Goal: Transaction & Acquisition: Book appointment/travel/reservation

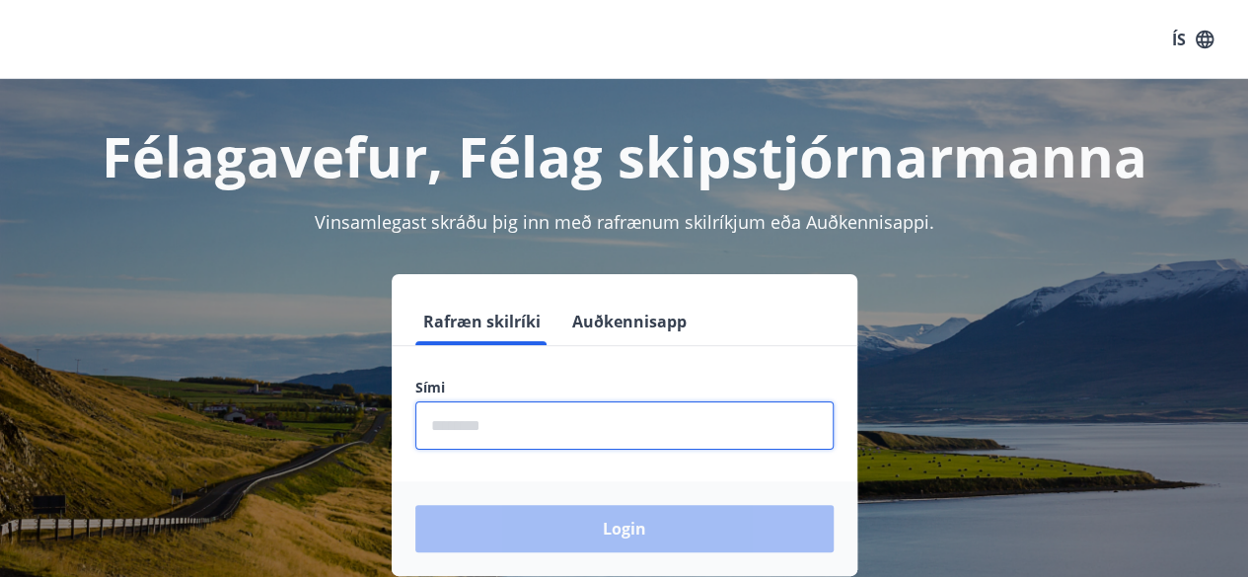
click at [509, 431] on input "phone" at bounding box center [624, 426] width 418 height 48
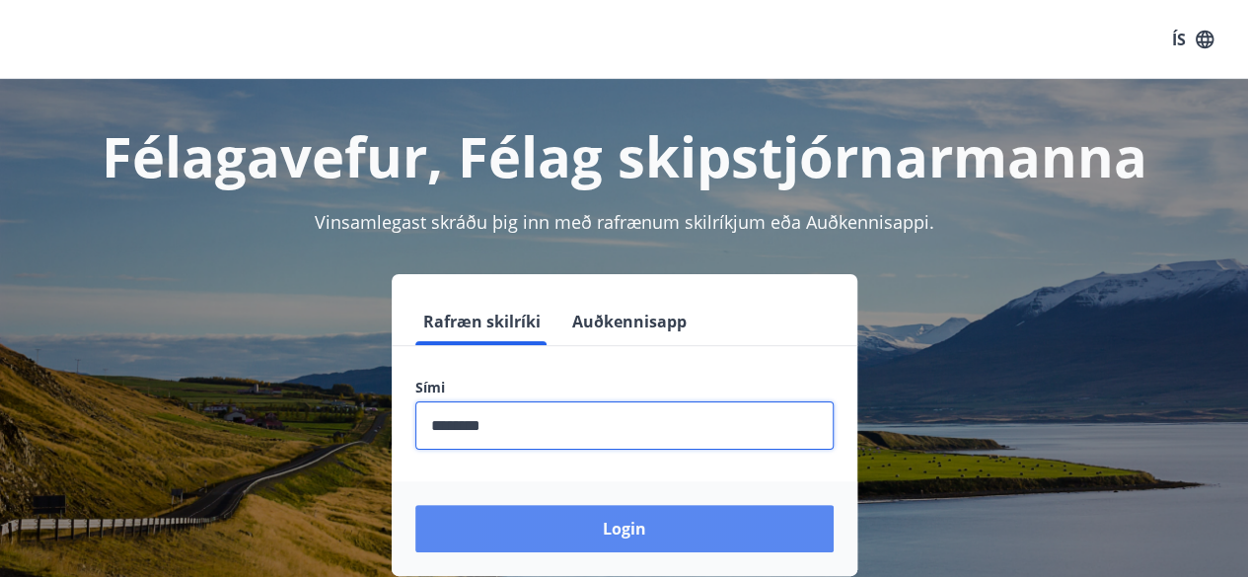
type input "********"
click at [655, 542] on button "Login" at bounding box center [624, 528] width 418 height 47
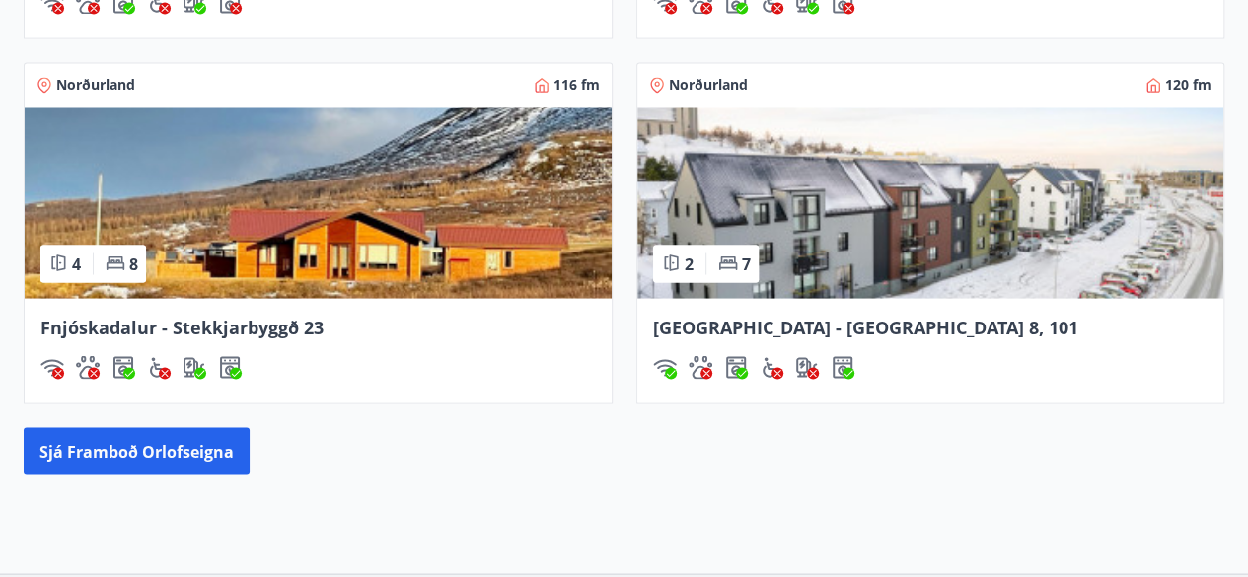
scroll to position [1934, 0]
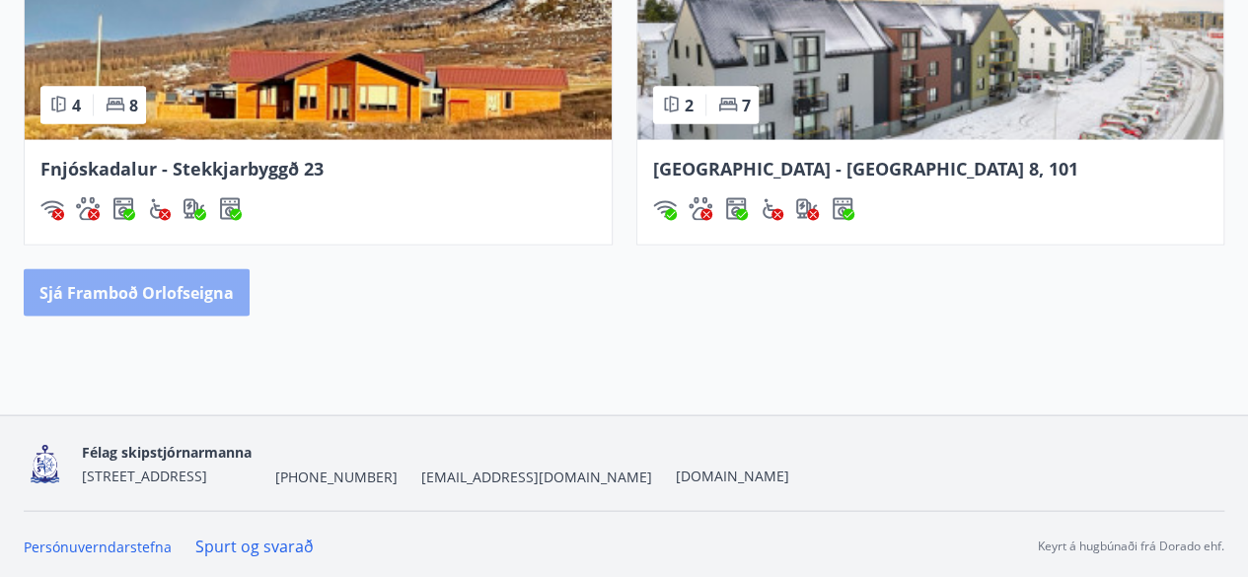
click at [180, 286] on button "Sjá framboð orlofseigna" at bounding box center [137, 292] width 226 height 47
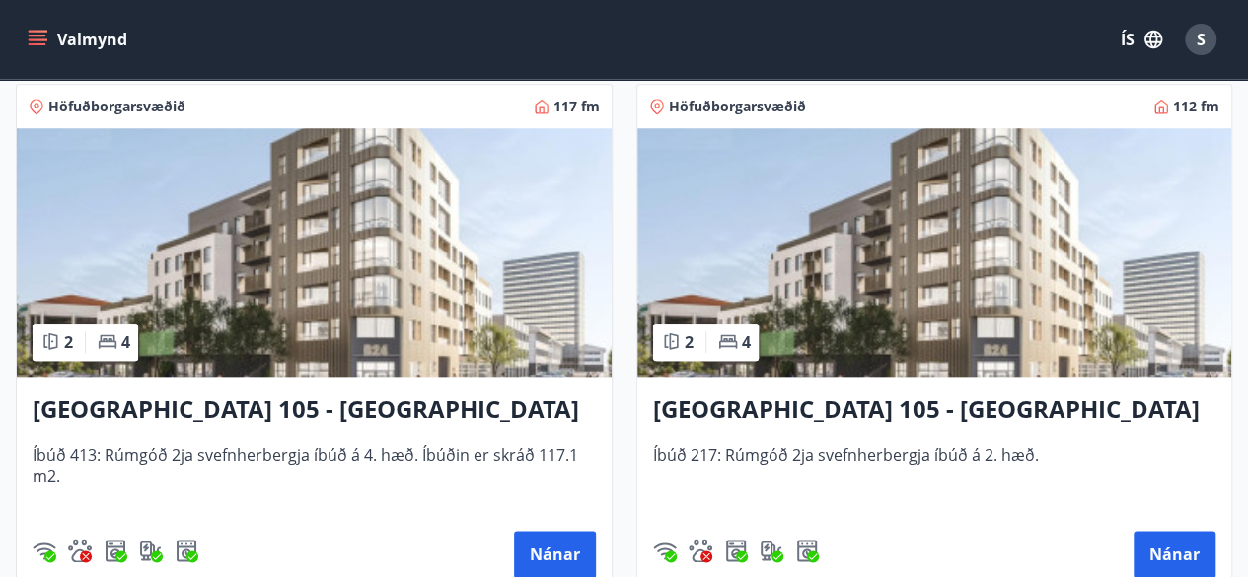
scroll to position [987, 0]
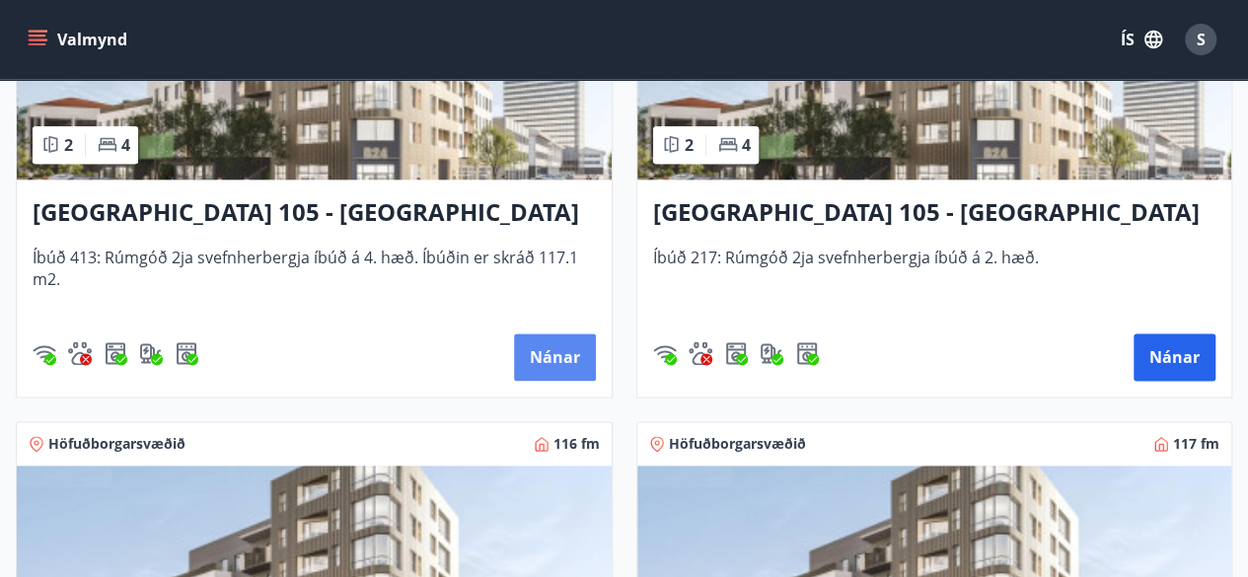
click at [574, 352] on button "Nánar" at bounding box center [555, 356] width 82 height 47
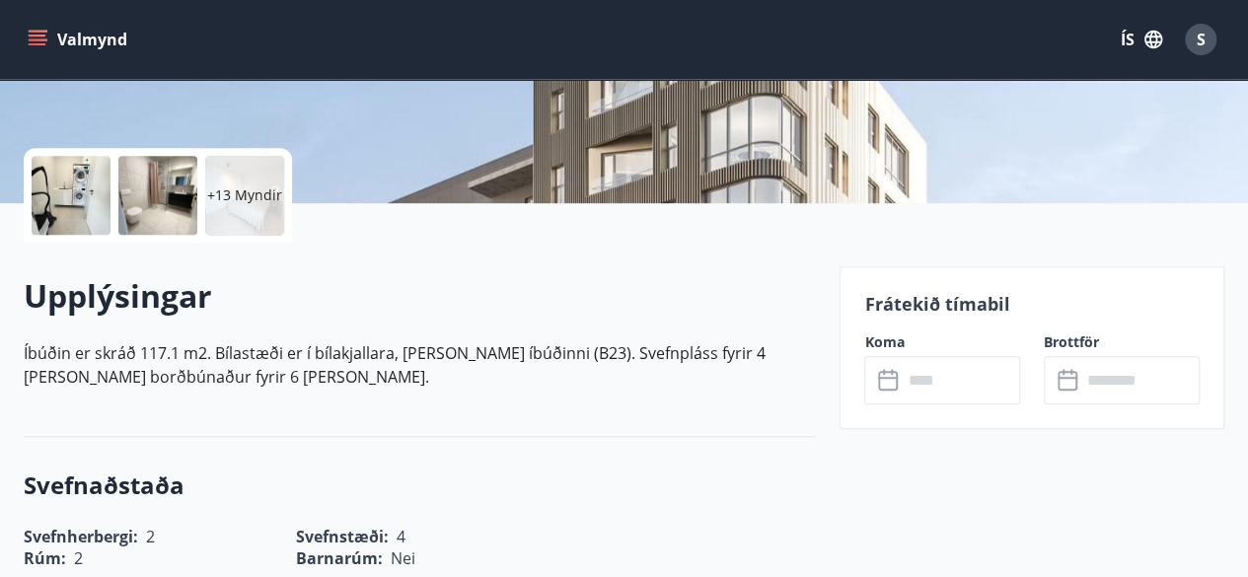
scroll to position [395, 0]
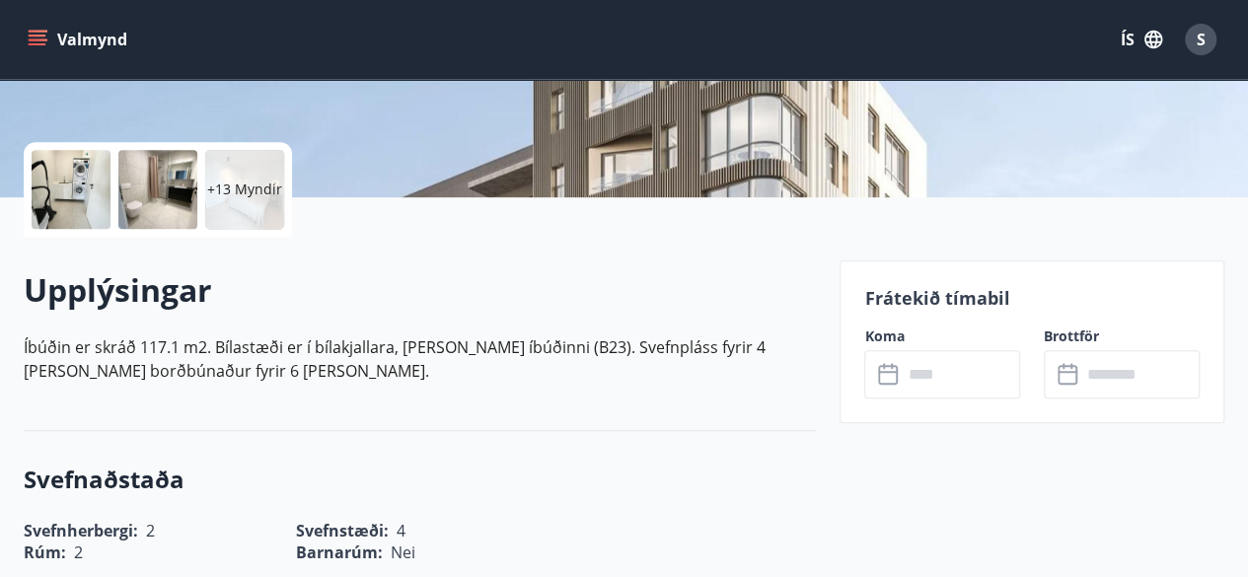
click at [899, 386] on div "​ ​" at bounding box center [942, 374] width 156 height 48
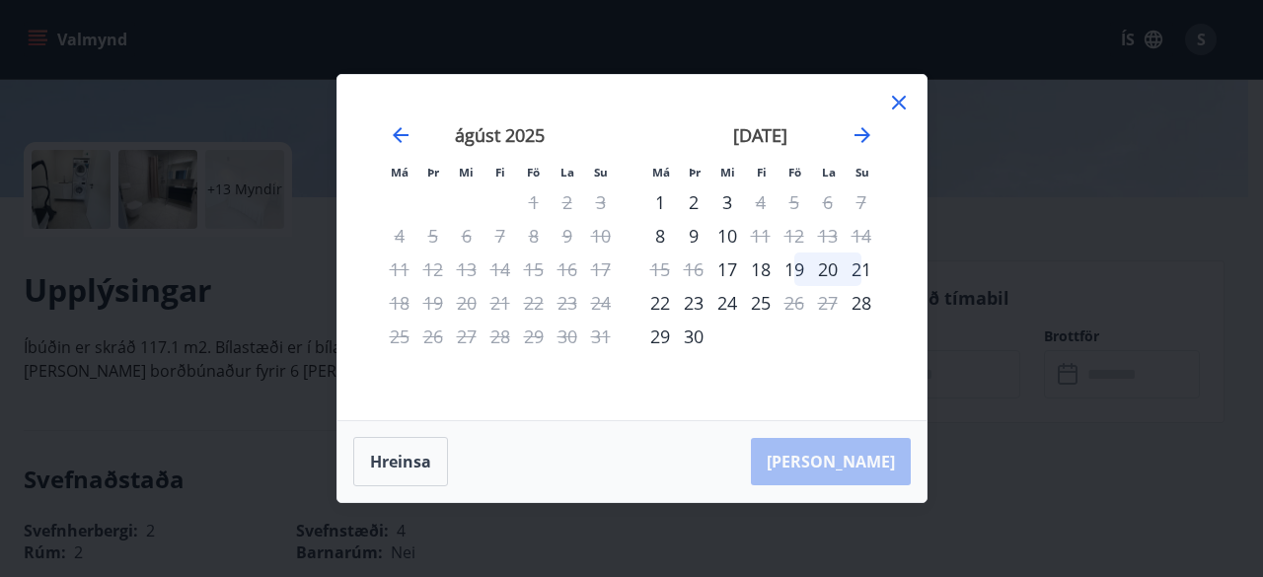
click at [756, 307] on div "25" at bounding box center [761, 303] width 34 height 34
click at [758, 302] on div "25" at bounding box center [761, 303] width 34 height 34
click at [899, 105] on icon at bounding box center [899, 103] width 14 height 14
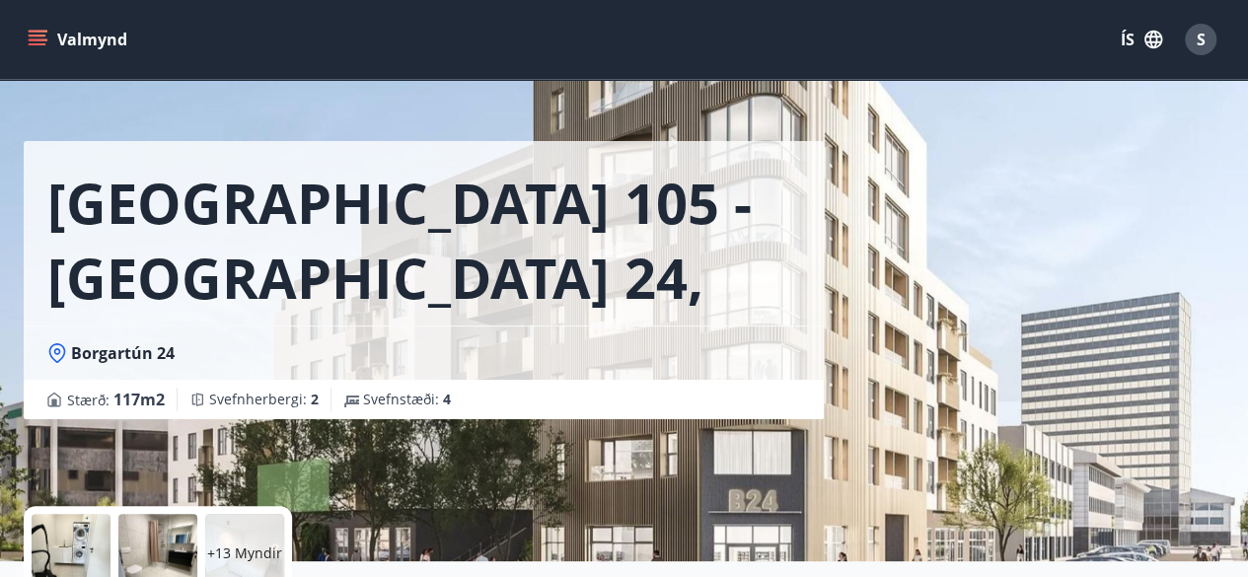
scroll to position [0, 0]
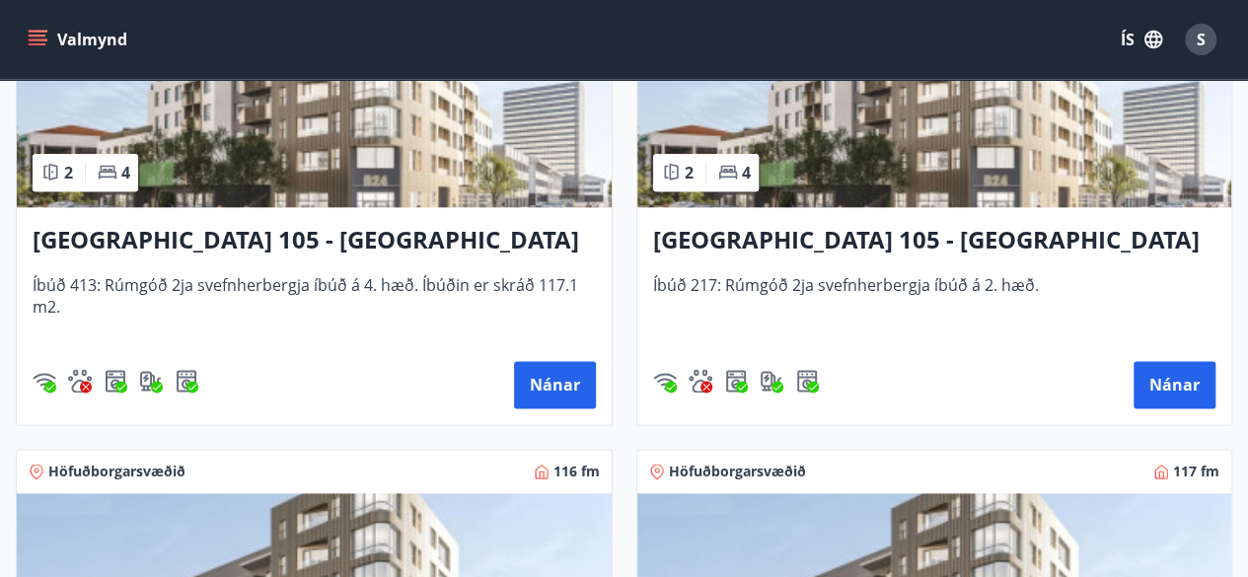
scroll to position [1085, 0]
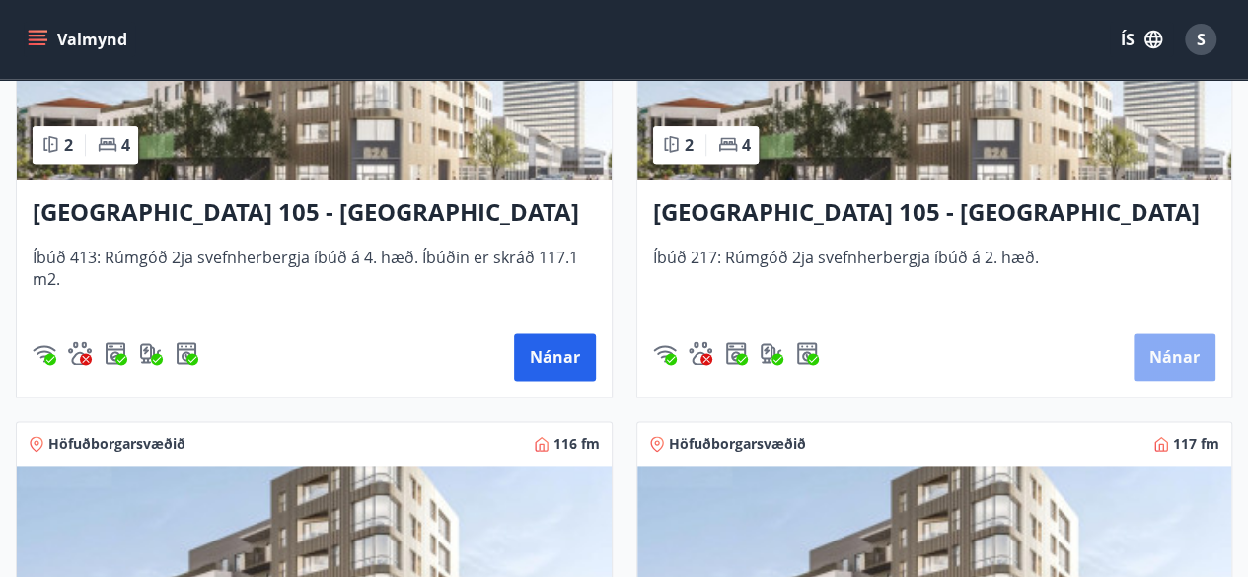
click at [1196, 355] on button "Nánar" at bounding box center [1175, 356] width 82 height 47
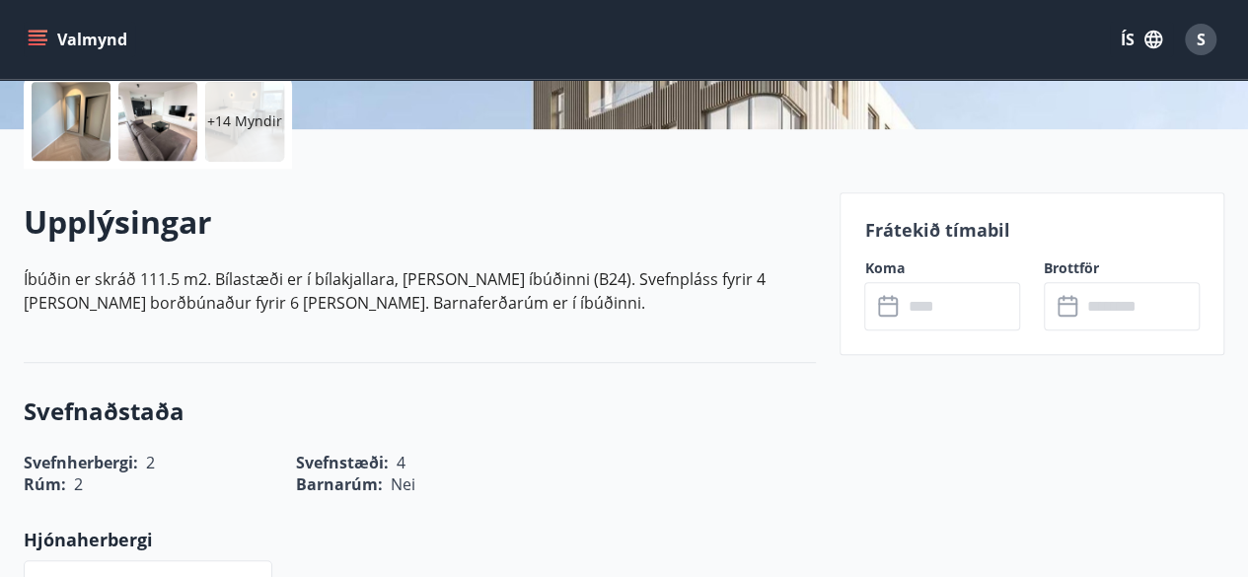
scroll to position [493, 0]
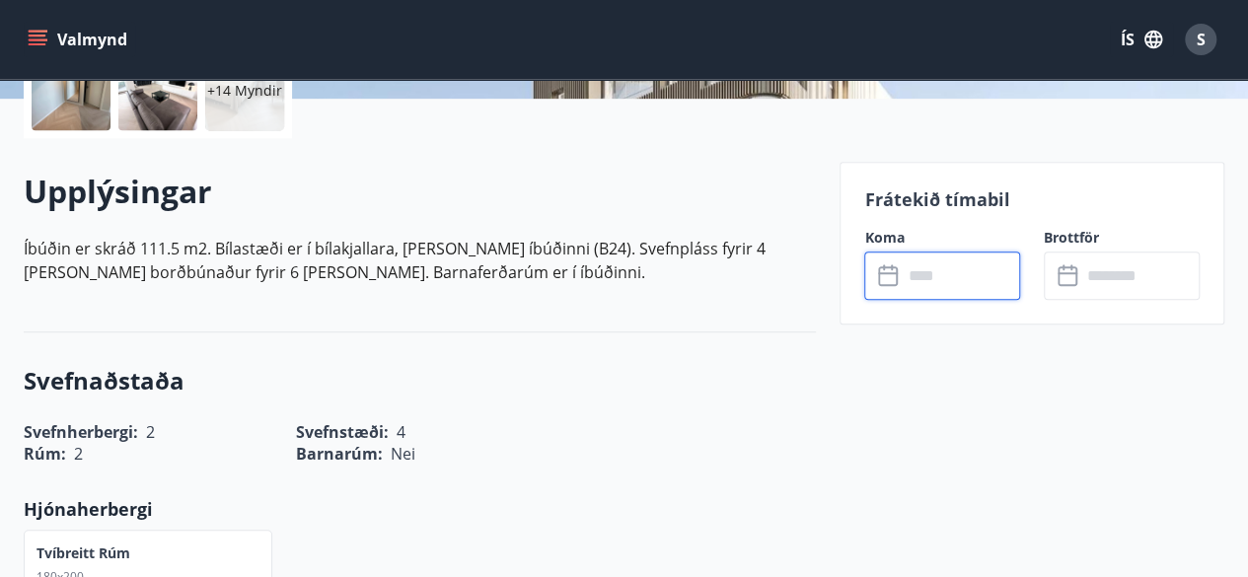
click at [924, 276] on input "text" at bounding box center [961, 276] width 118 height 48
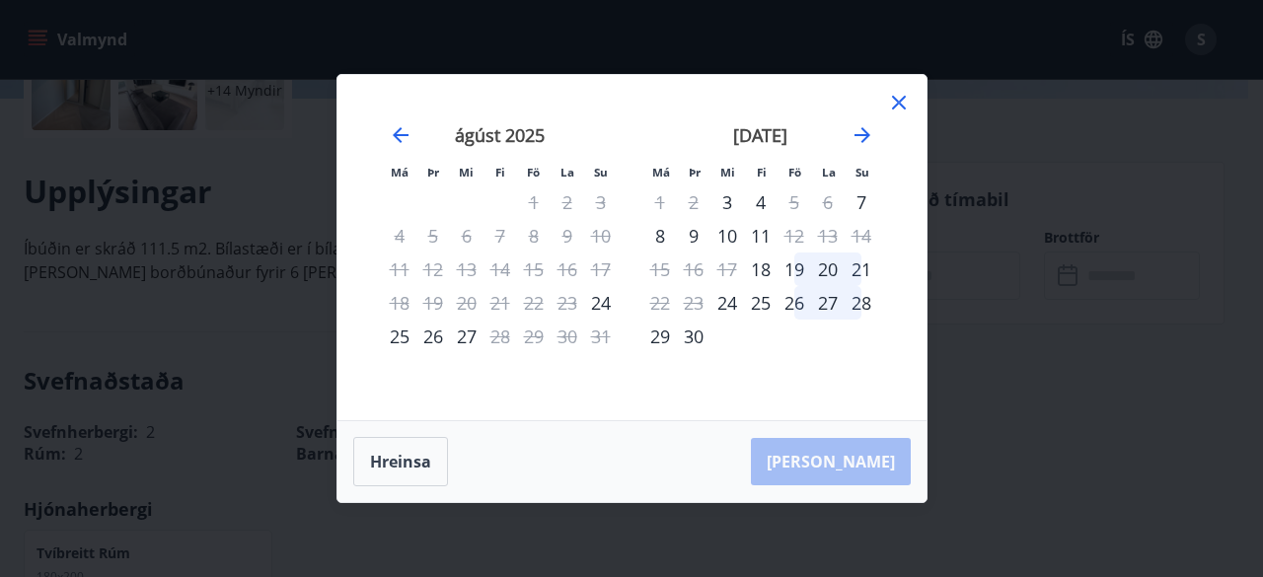
click at [902, 108] on icon at bounding box center [899, 103] width 14 height 14
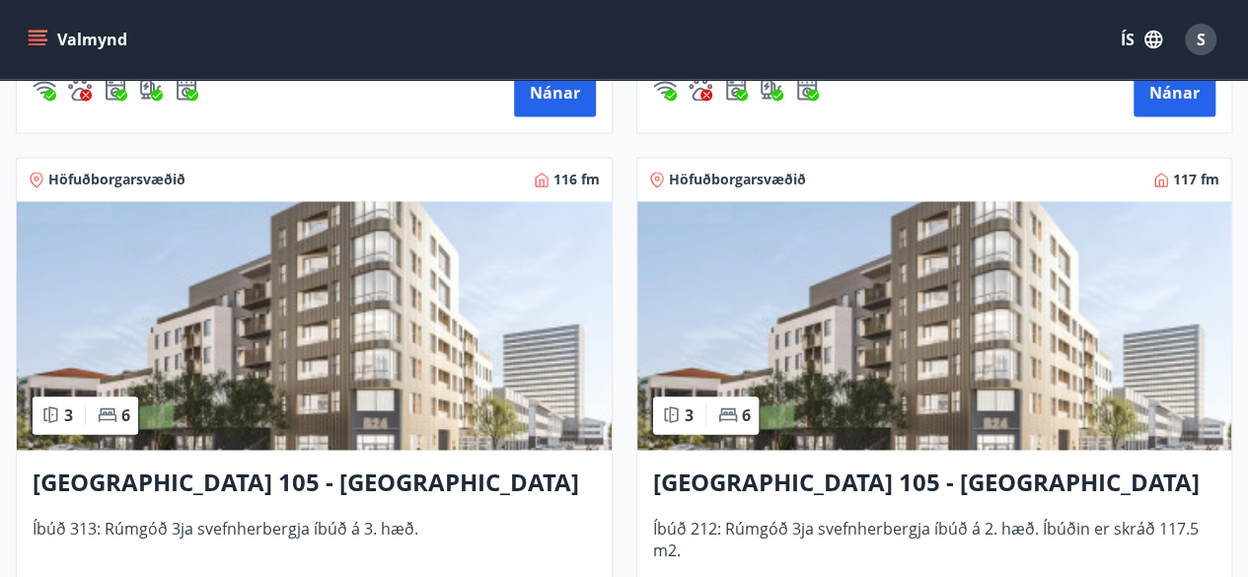
scroll to position [1480, 0]
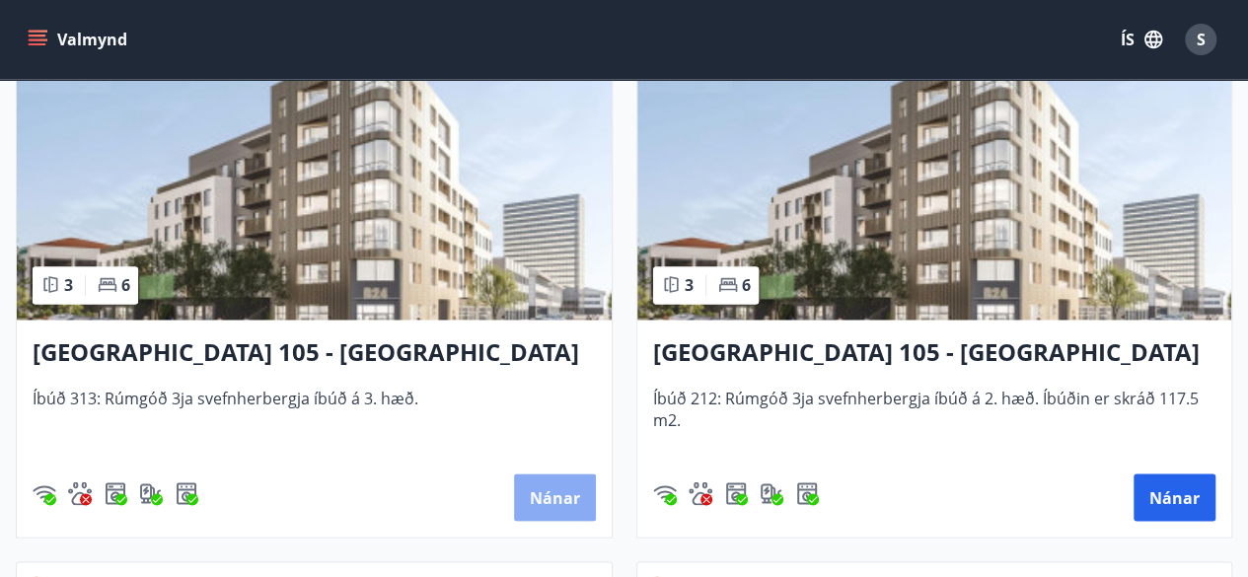
click at [574, 500] on button "Nánar" at bounding box center [555, 497] width 82 height 47
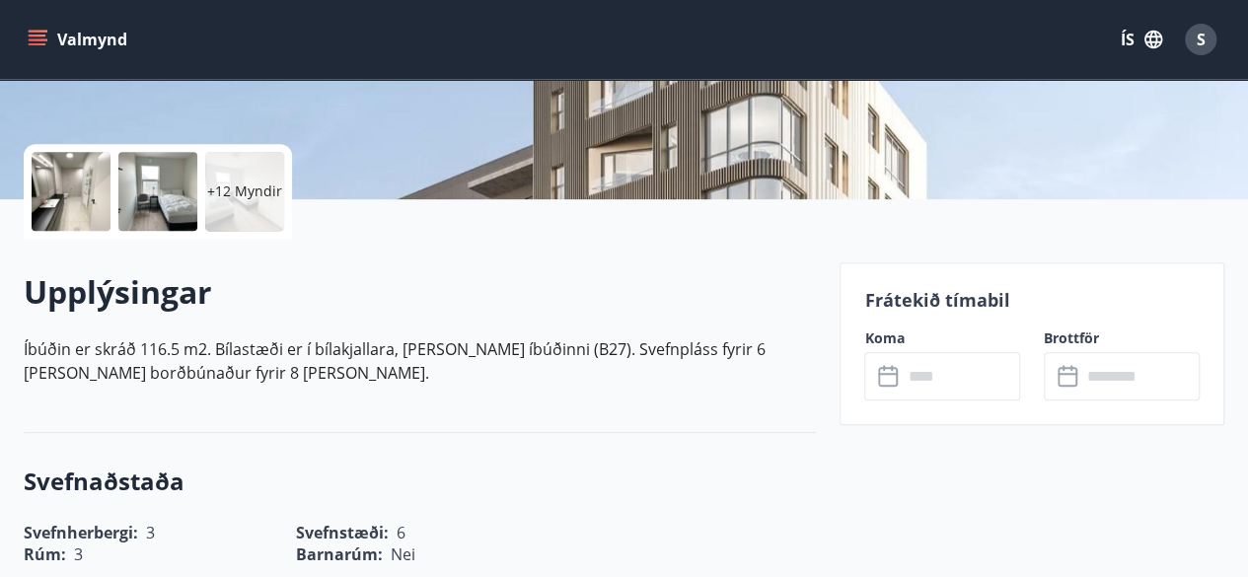
scroll to position [395, 0]
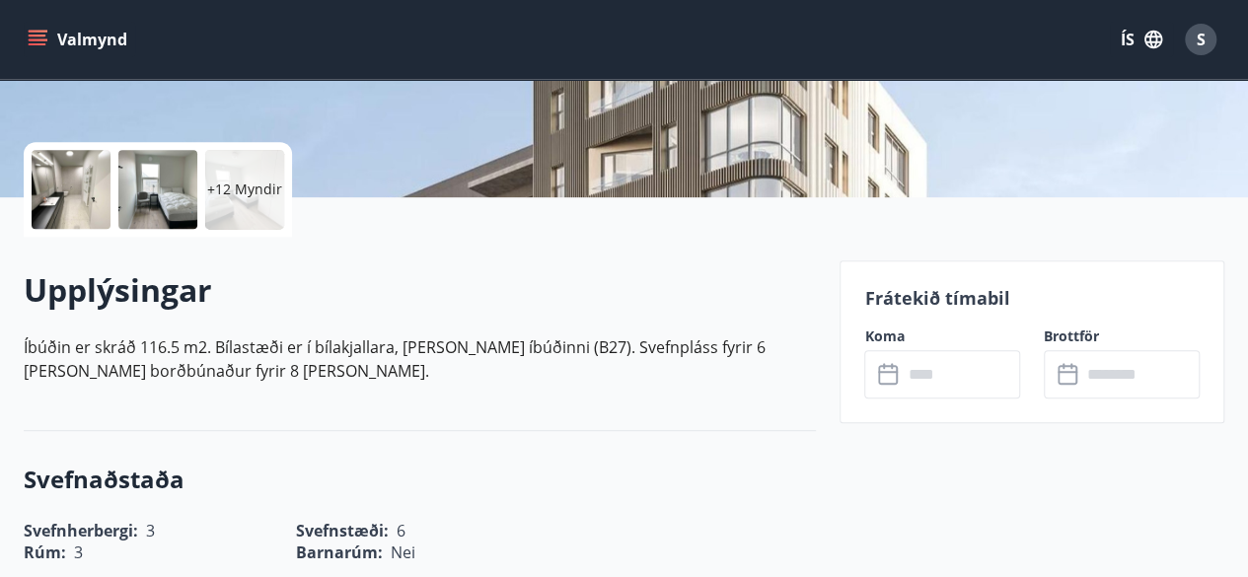
click at [920, 382] on input "text" at bounding box center [961, 374] width 118 height 48
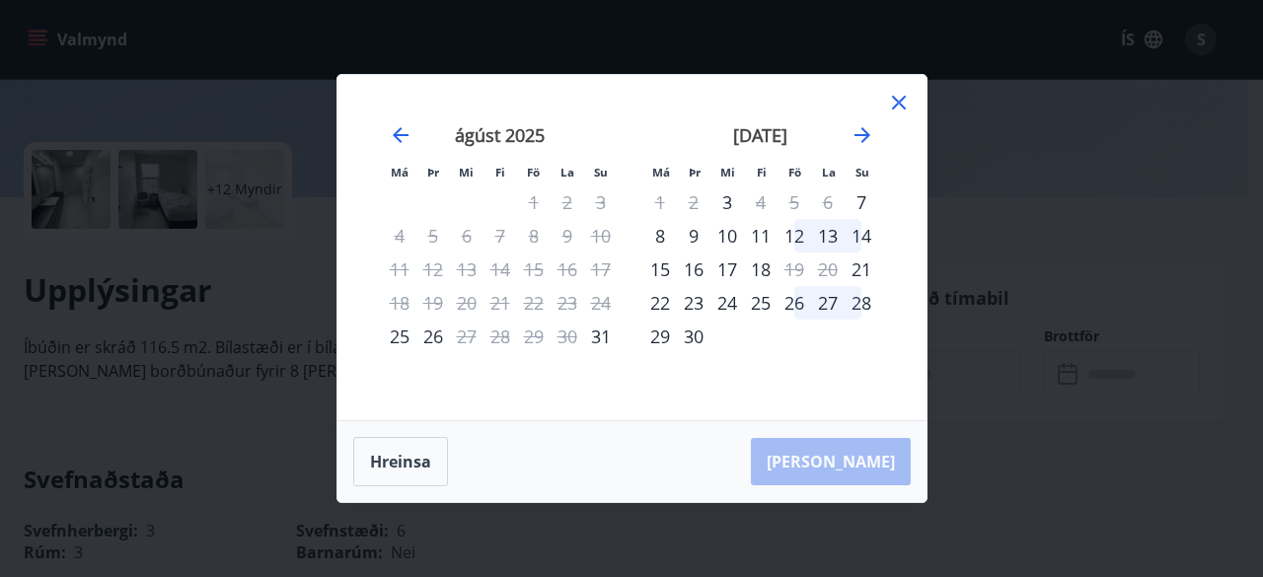
click at [904, 102] on icon at bounding box center [899, 103] width 24 height 24
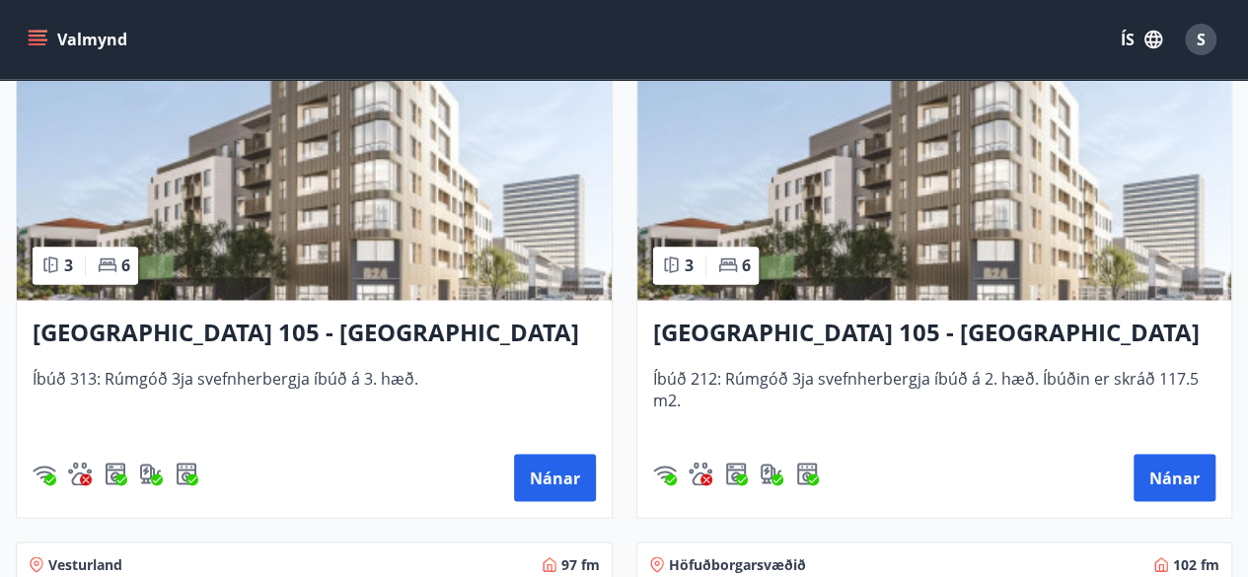
scroll to position [1598, 0]
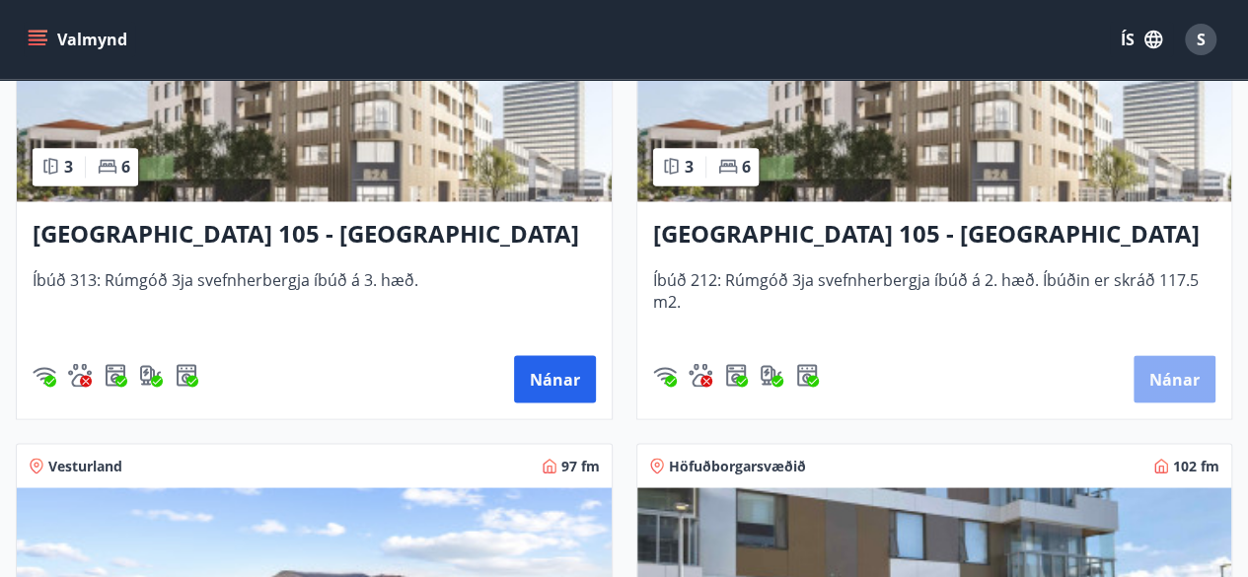
click at [1167, 388] on button "Nánar" at bounding box center [1175, 378] width 82 height 47
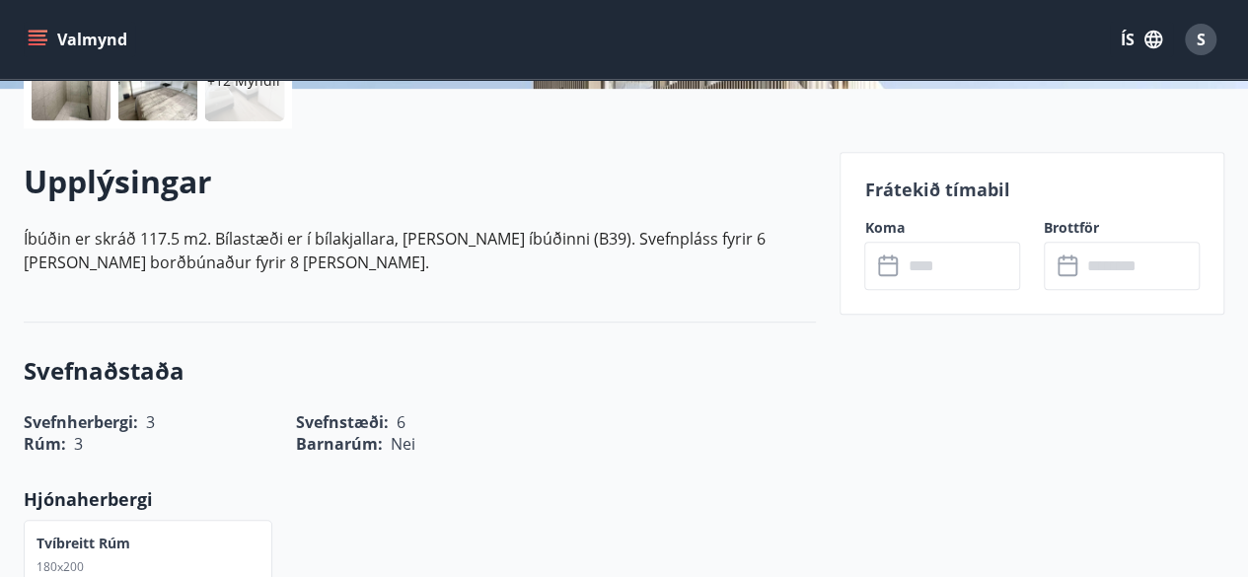
scroll to position [592, 0]
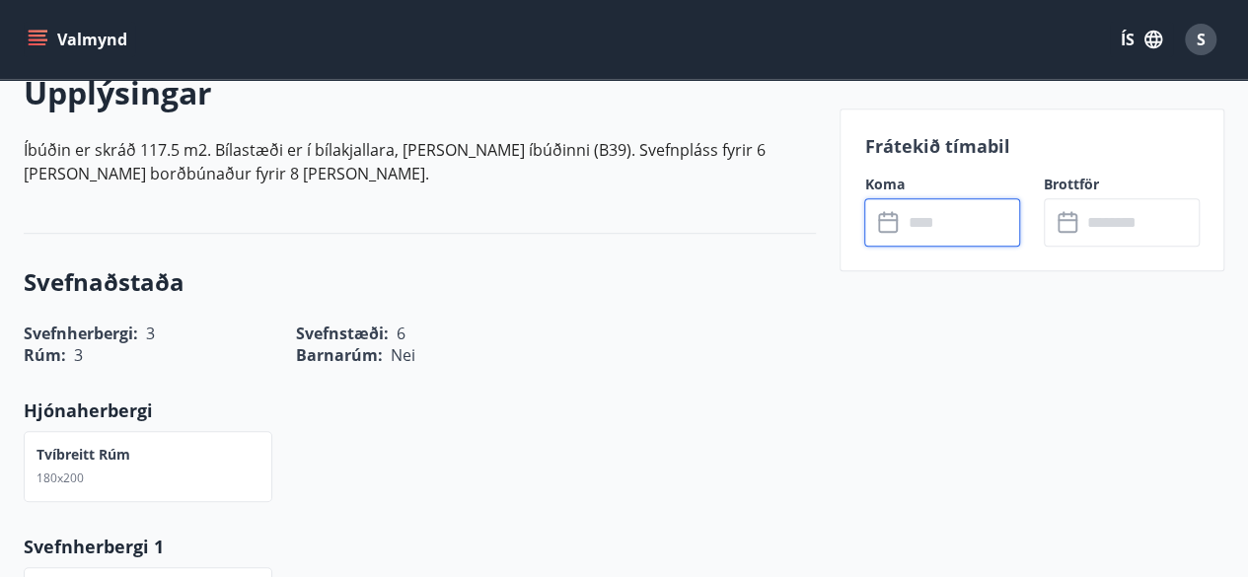
click at [937, 224] on input "text" at bounding box center [961, 222] width 118 height 48
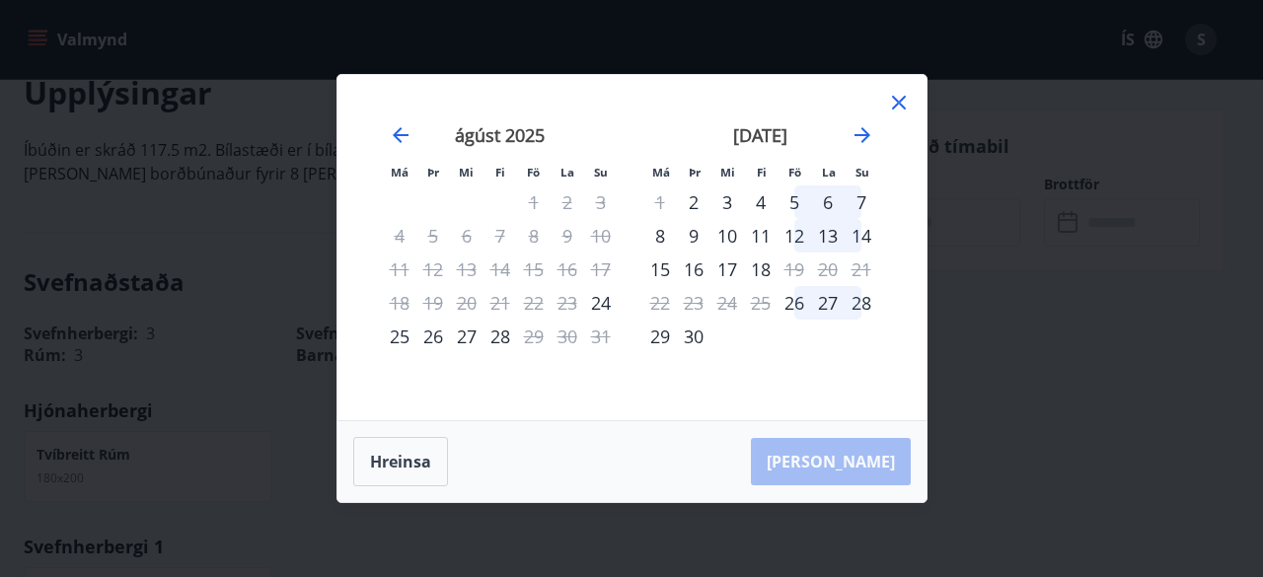
click at [498, 338] on div "28" at bounding box center [500, 337] width 34 height 34
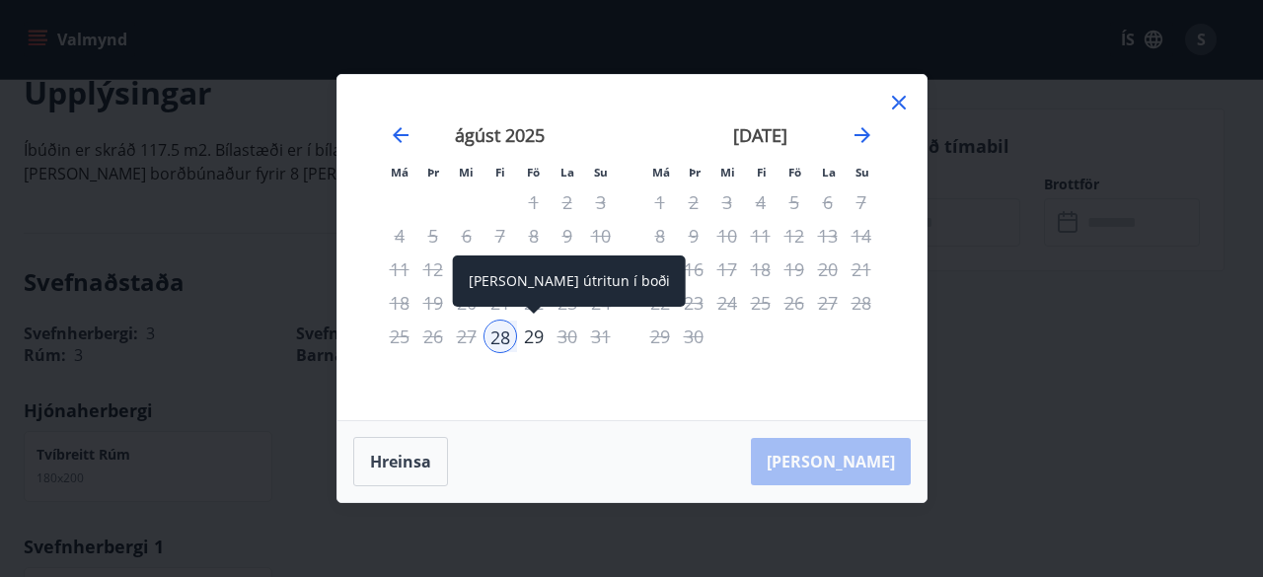
click at [535, 338] on div "29" at bounding box center [534, 337] width 34 height 34
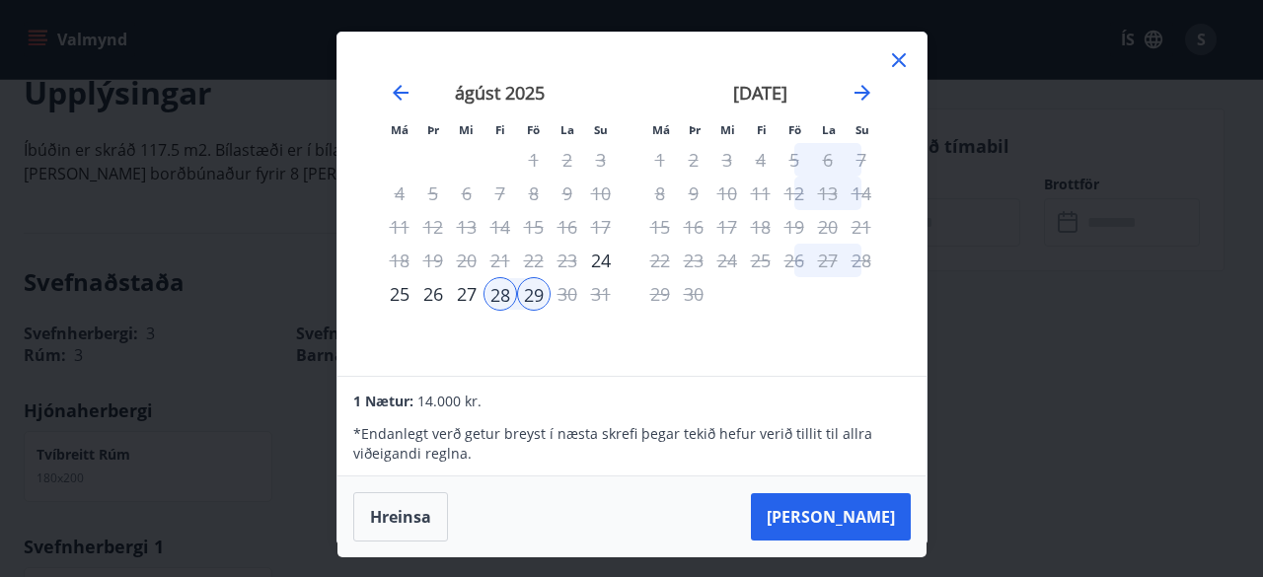
click at [894, 58] on icon at bounding box center [899, 60] width 24 height 24
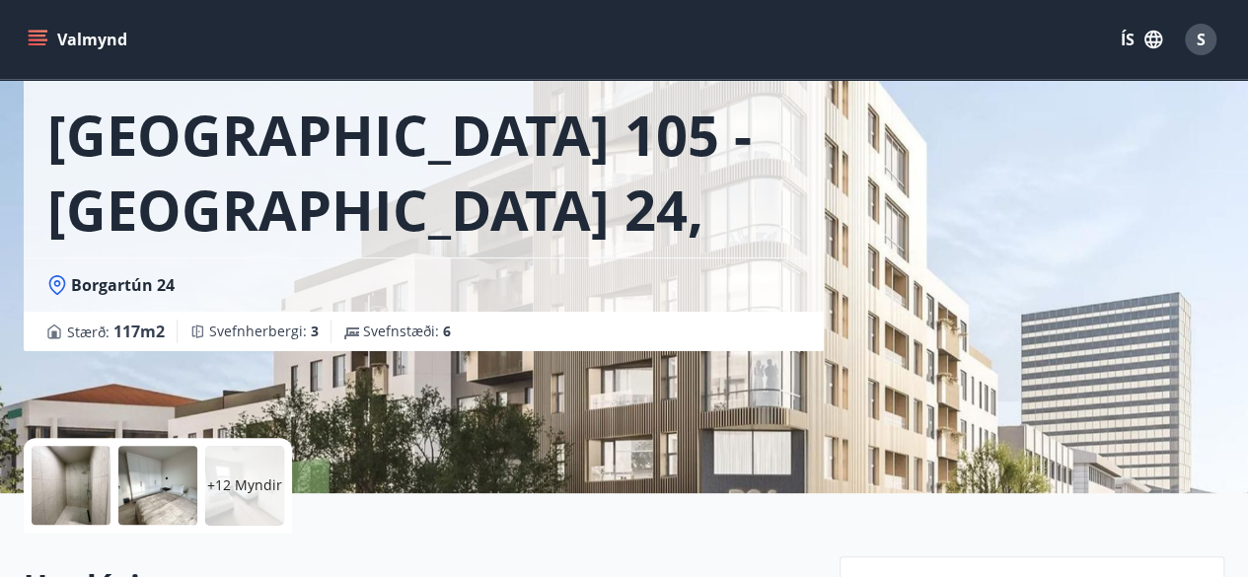
scroll to position [0, 0]
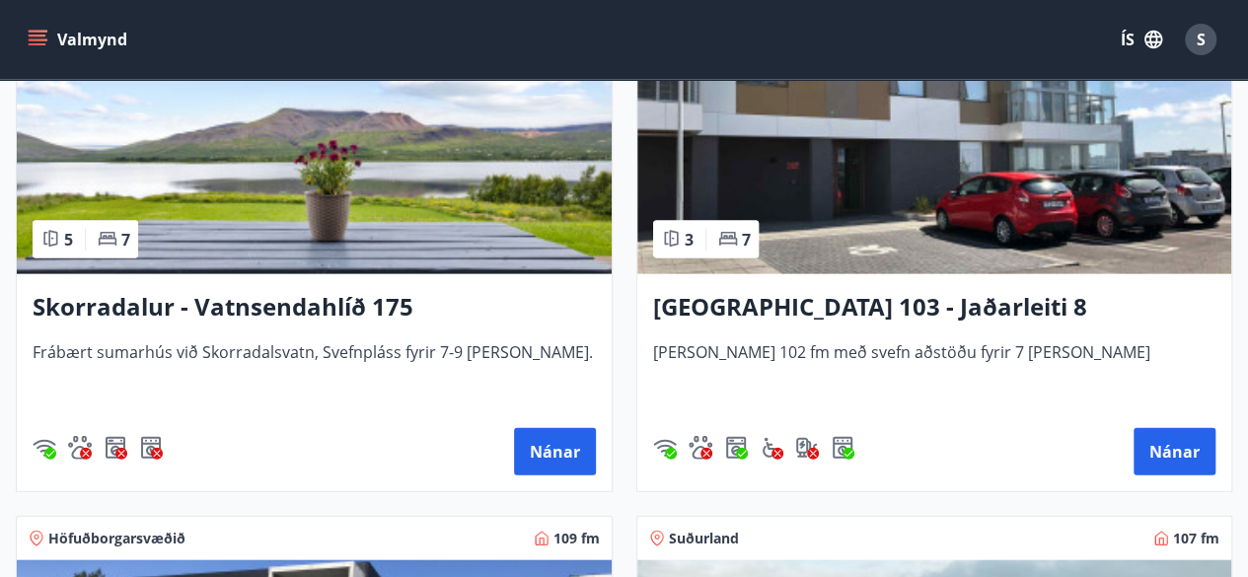
scroll to position [2092, 0]
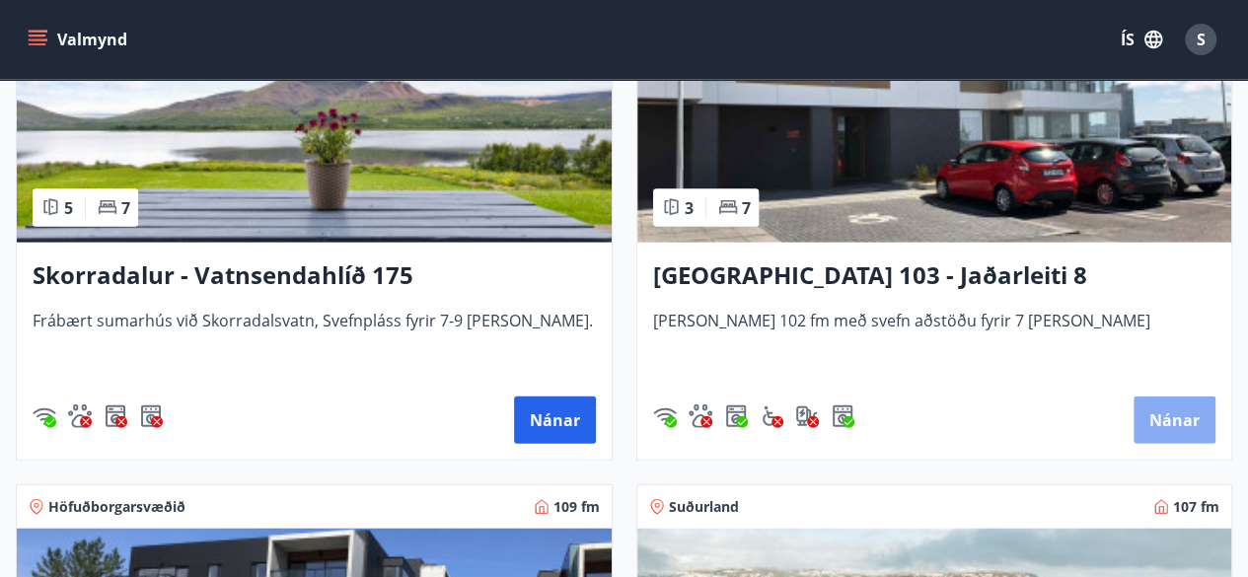
click at [1170, 421] on button "Nánar" at bounding box center [1175, 420] width 82 height 47
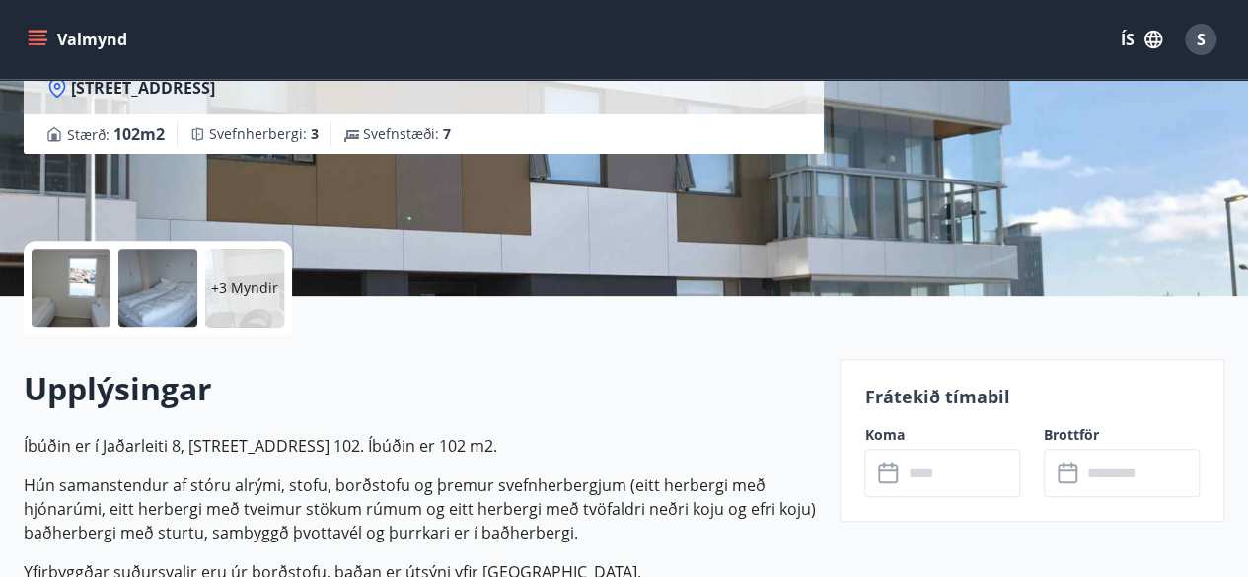
scroll to position [395, 0]
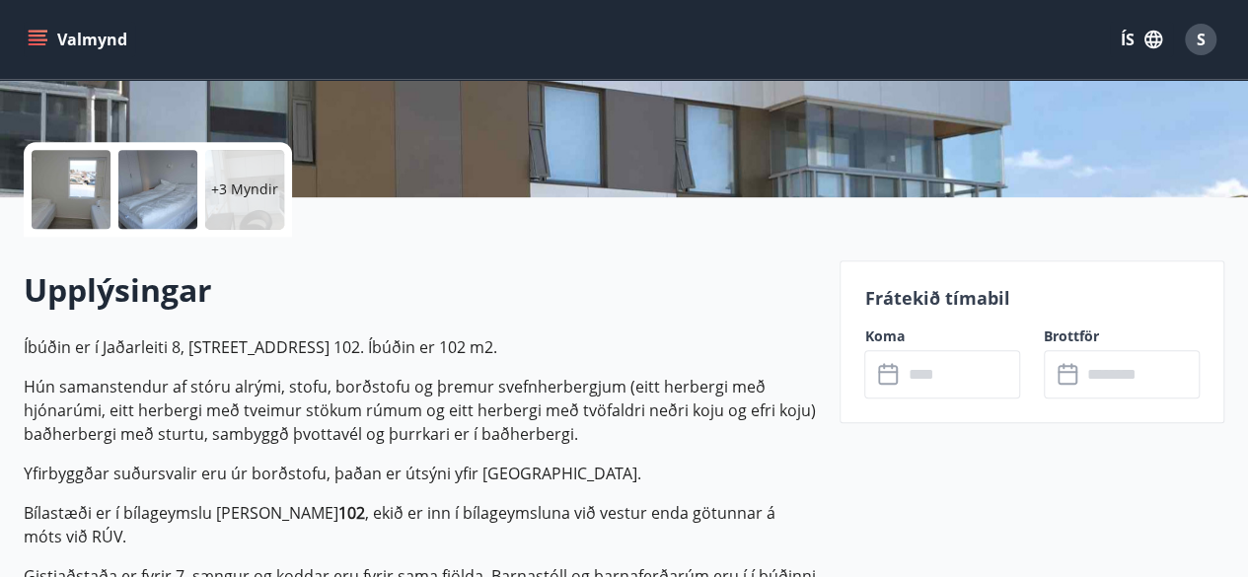
click at [925, 374] on input "text" at bounding box center [961, 374] width 118 height 48
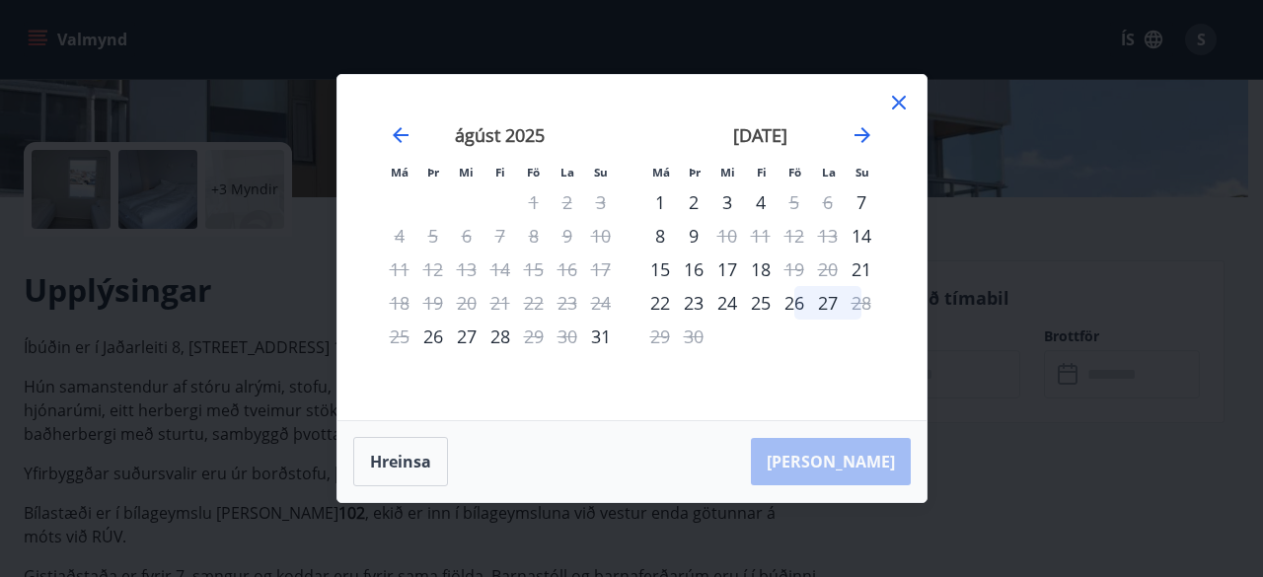
click at [502, 334] on div "28" at bounding box center [500, 337] width 34 height 34
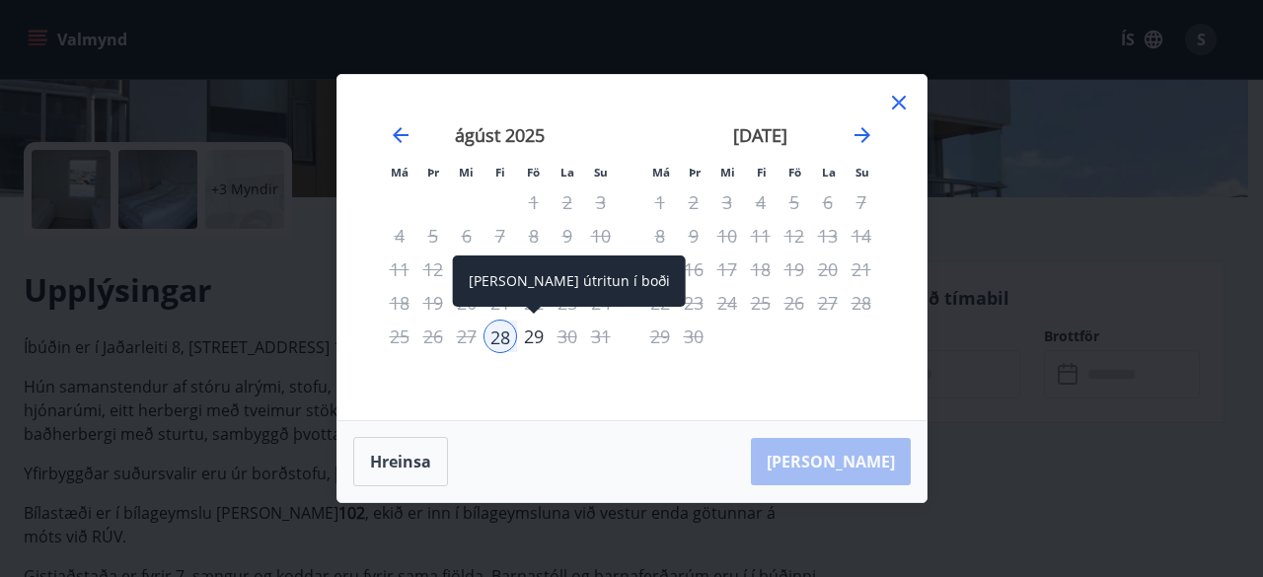
click at [532, 331] on div "29" at bounding box center [534, 337] width 34 height 34
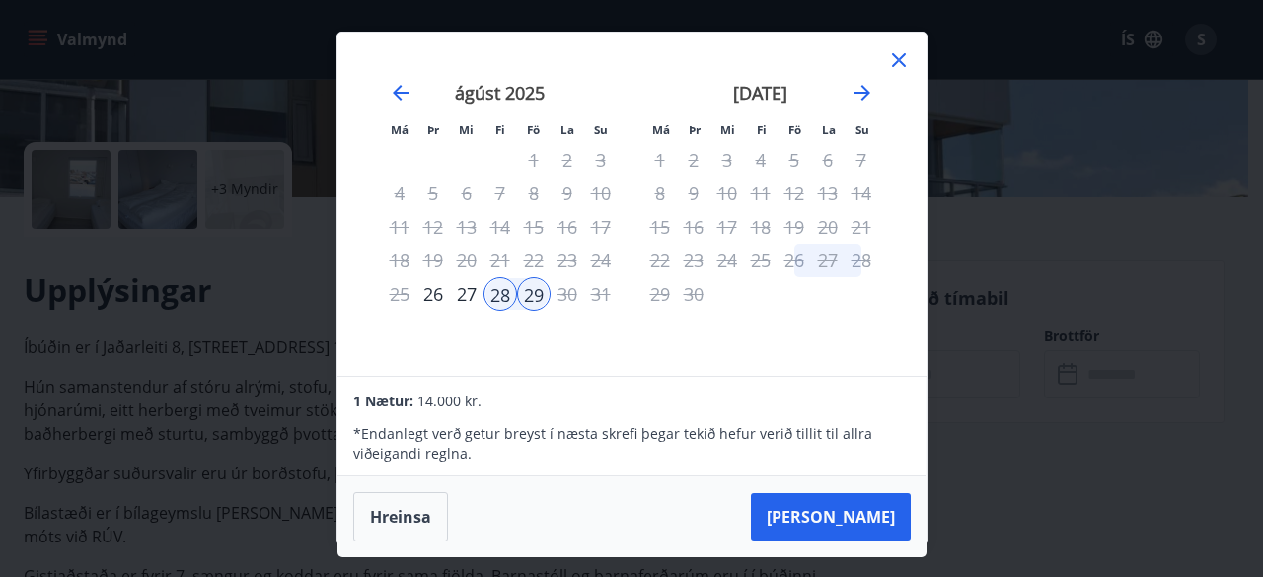
click at [901, 56] on icon at bounding box center [899, 60] width 14 height 14
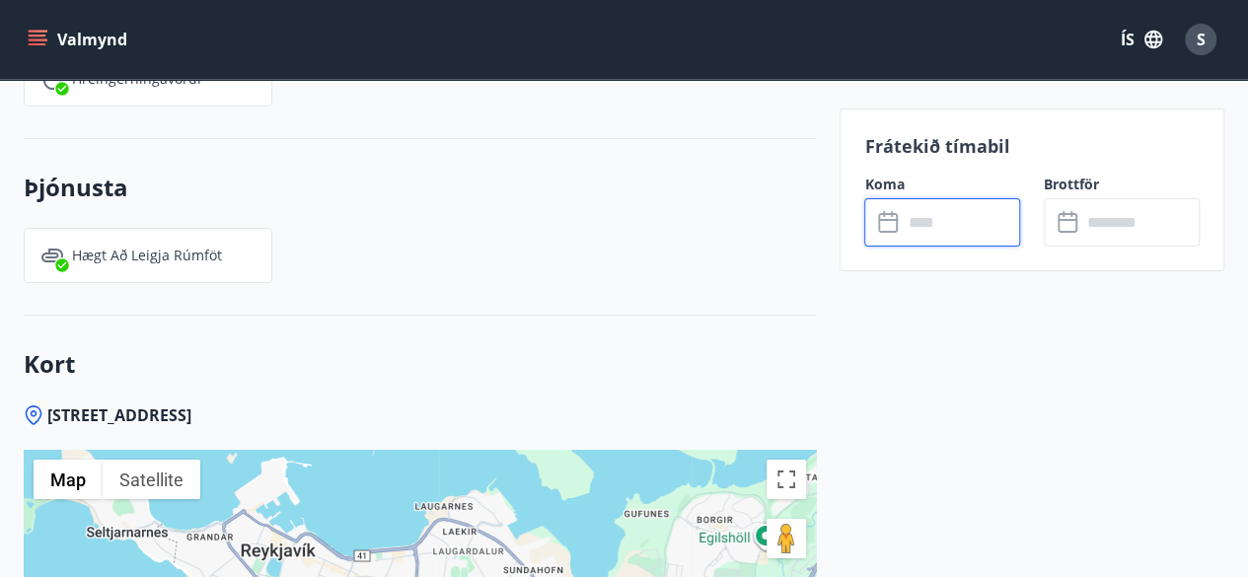
scroll to position [3354, 0]
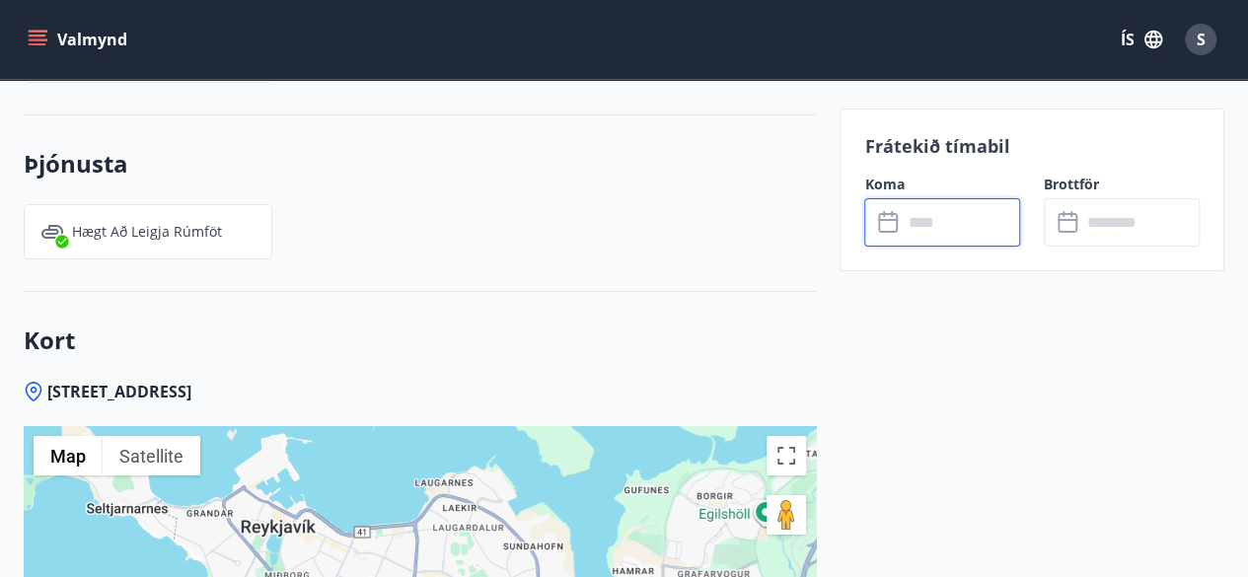
click at [984, 222] on input "text" at bounding box center [961, 222] width 118 height 48
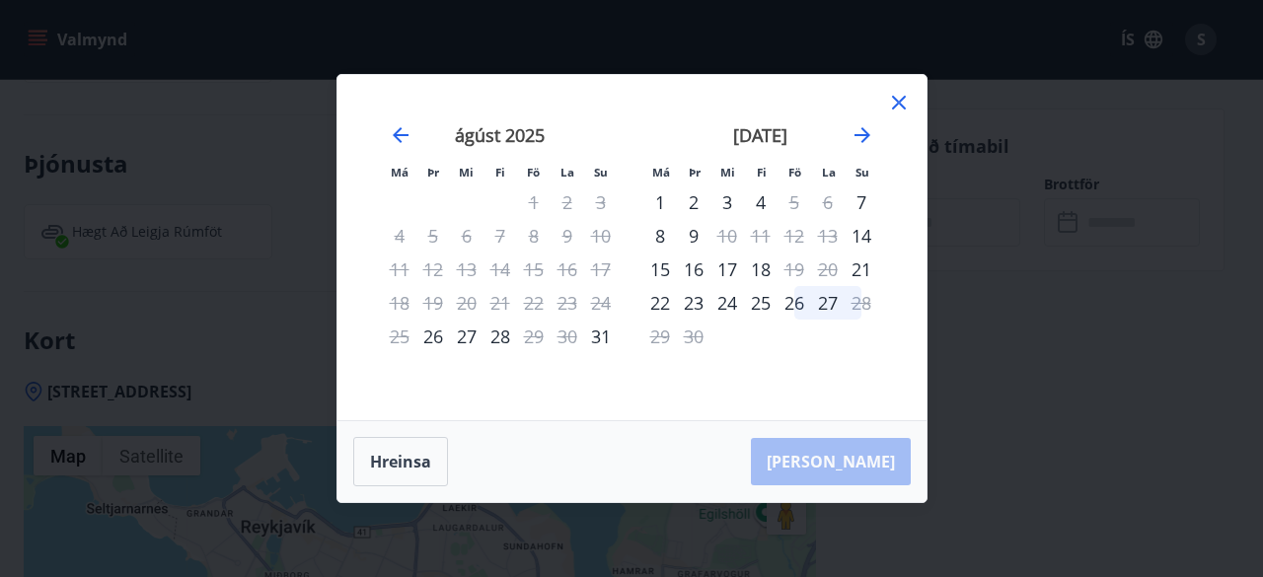
click at [497, 334] on div "28" at bounding box center [500, 337] width 34 height 34
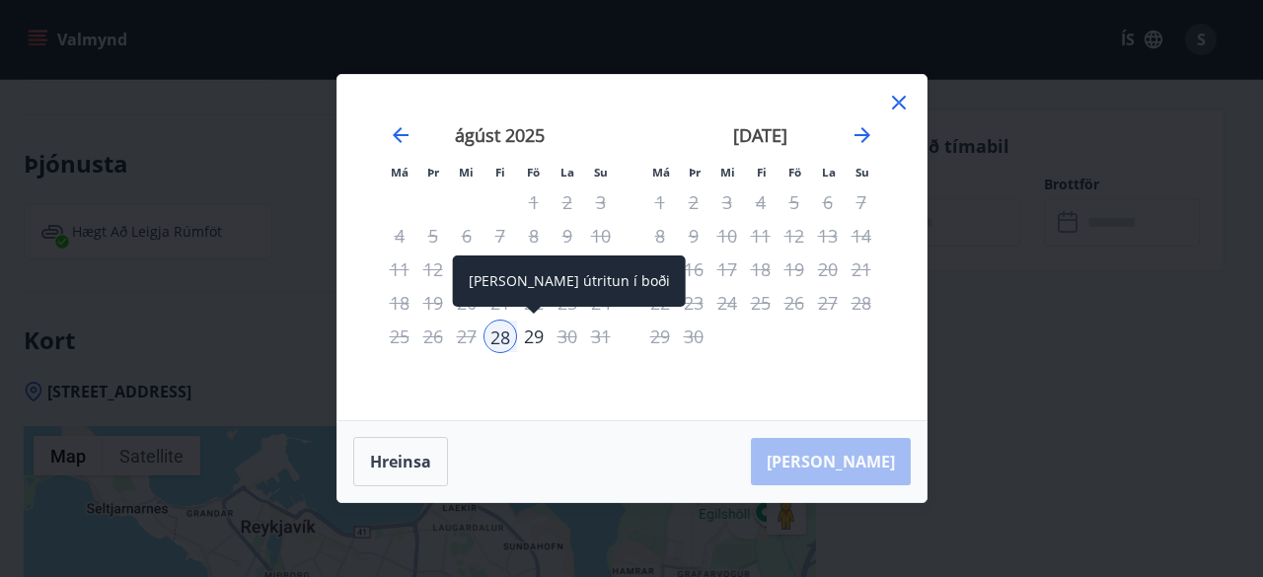
click at [539, 334] on div "29" at bounding box center [534, 337] width 34 height 34
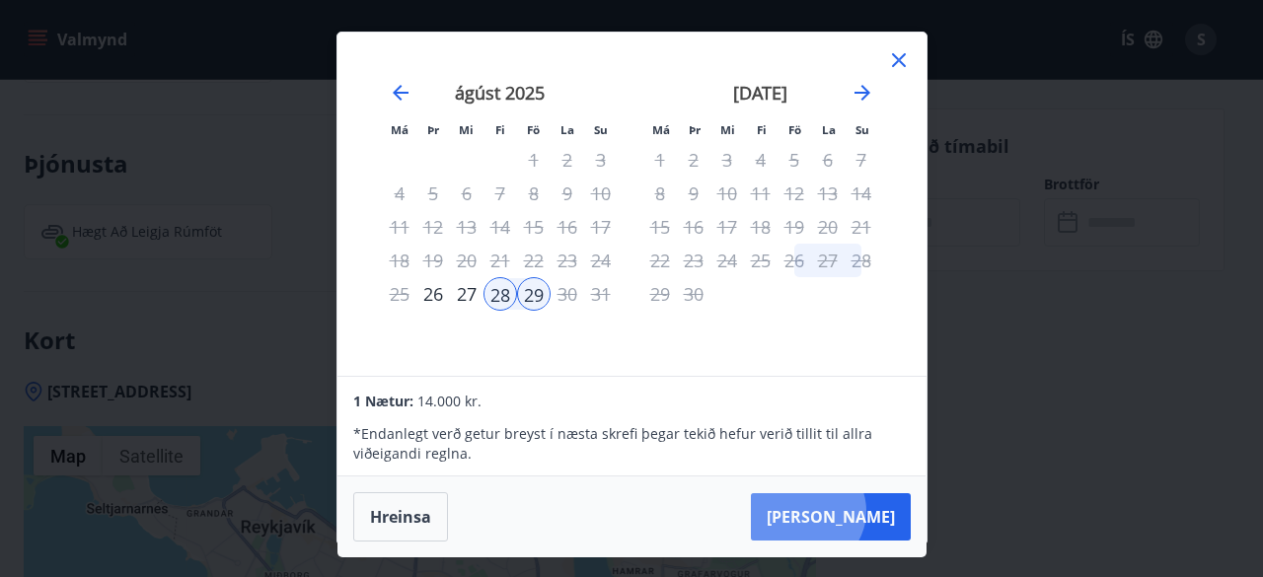
click at [867, 510] on button "Taka Frá" at bounding box center [831, 516] width 160 height 47
click at [870, 514] on button "Taka Frá" at bounding box center [831, 516] width 160 height 47
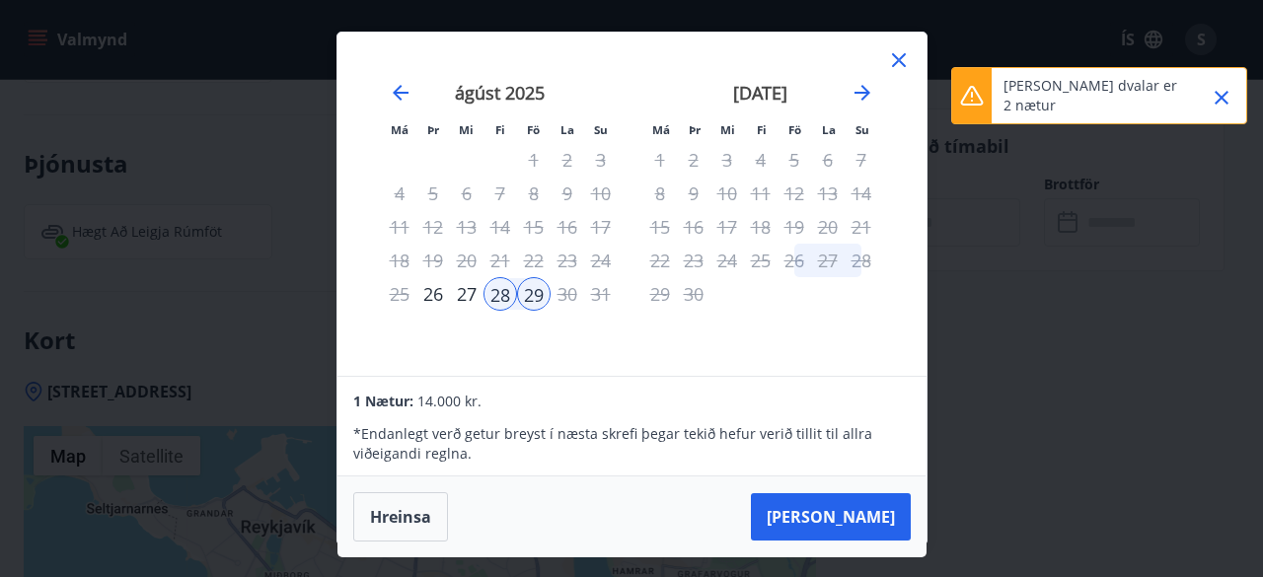
click at [1217, 97] on icon "Close" at bounding box center [1222, 98] width 24 height 24
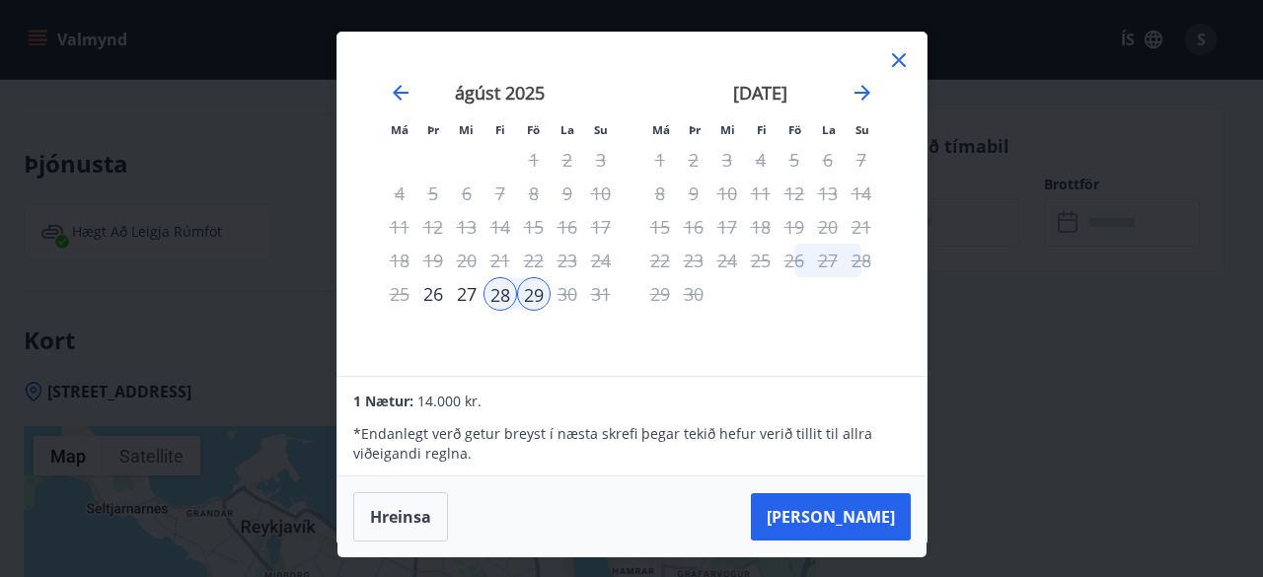
click at [468, 299] on div "27" at bounding box center [467, 294] width 34 height 34
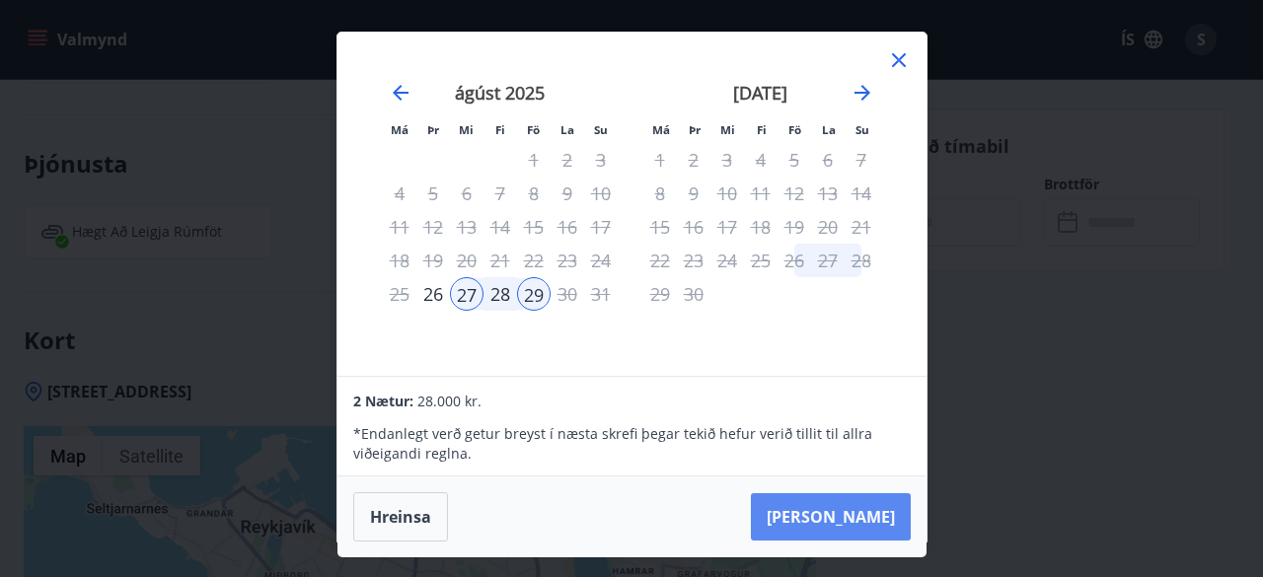
click at [892, 510] on button "Taka Frá" at bounding box center [831, 516] width 160 height 47
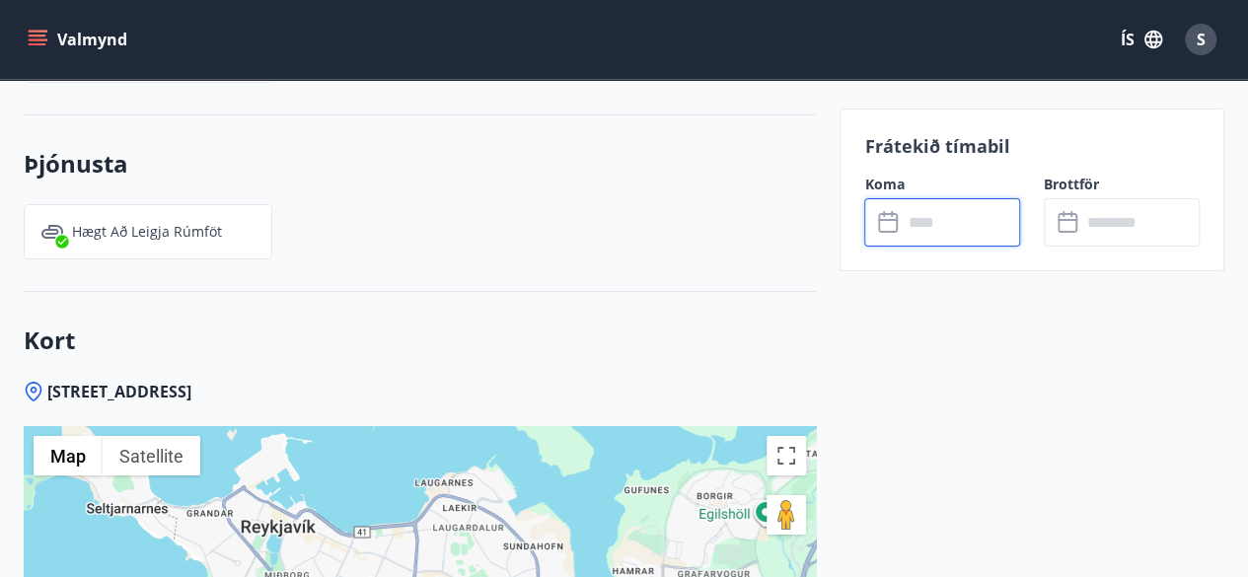
type input "******"
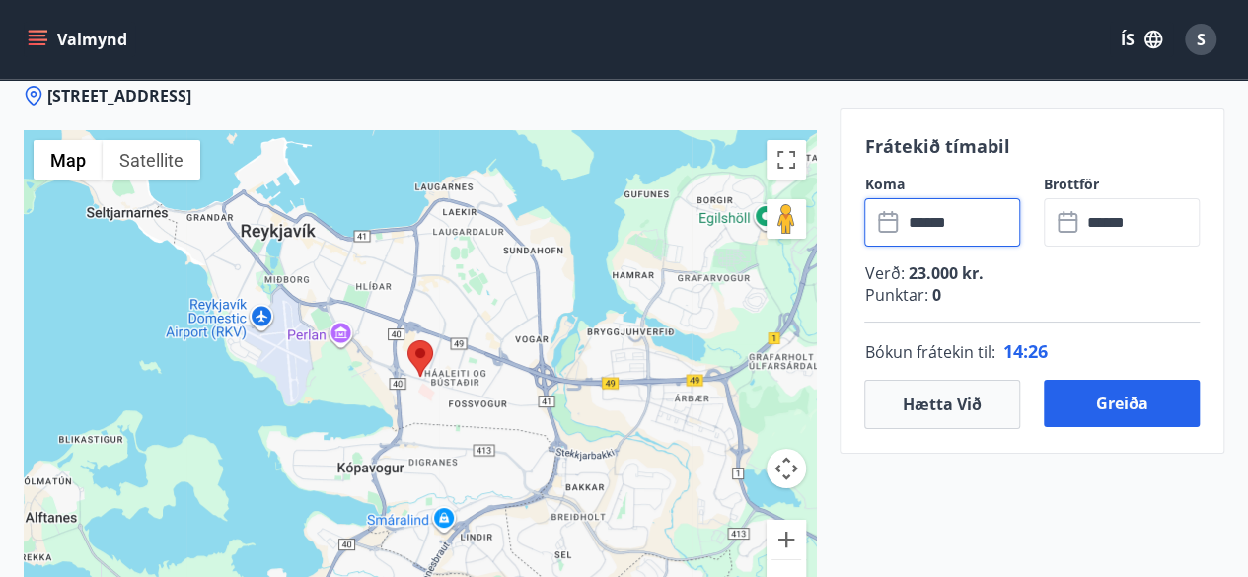
scroll to position [3552, 0]
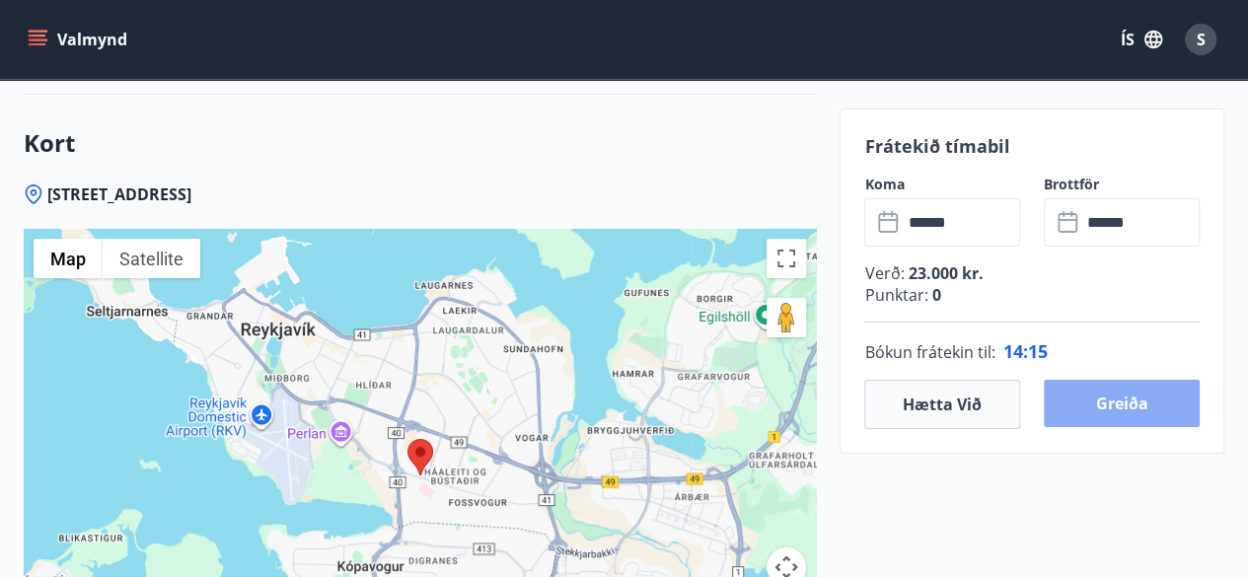
click at [1117, 396] on button "Greiða" at bounding box center [1122, 403] width 156 height 47
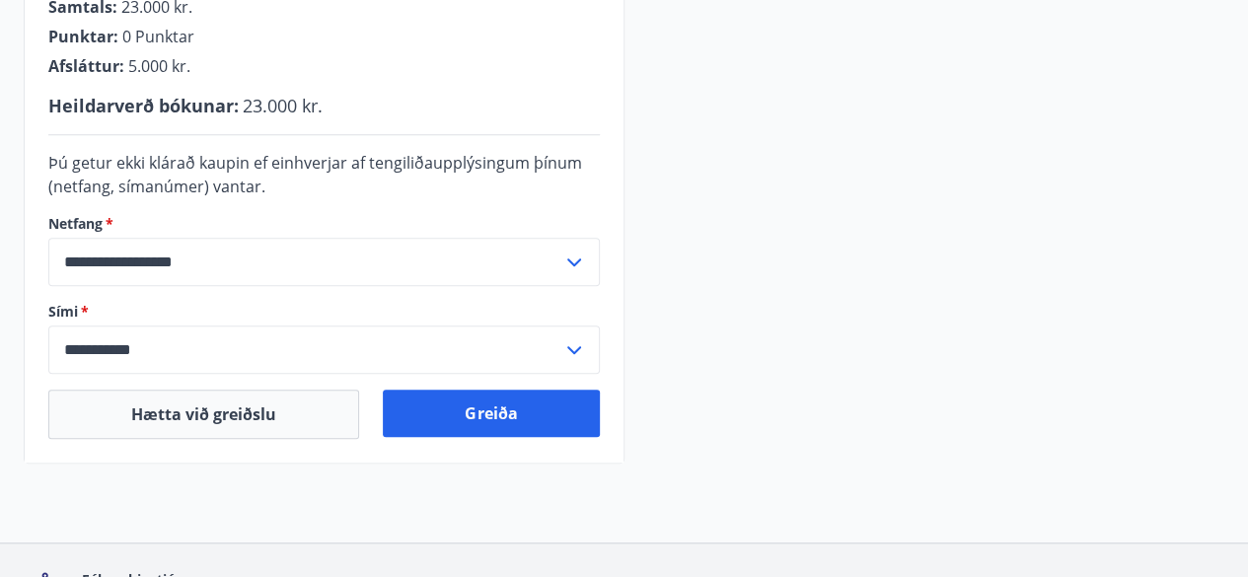
scroll to position [630, 0]
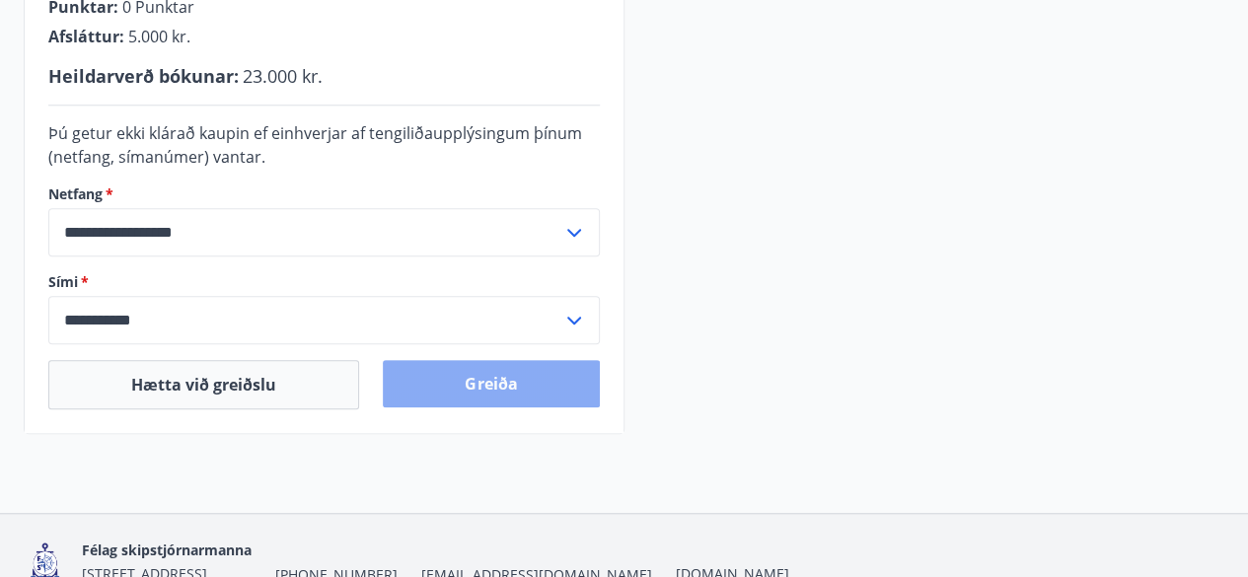
click at [516, 382] on button "Greiða" at bounding box center [491, 383] width 216 height 47
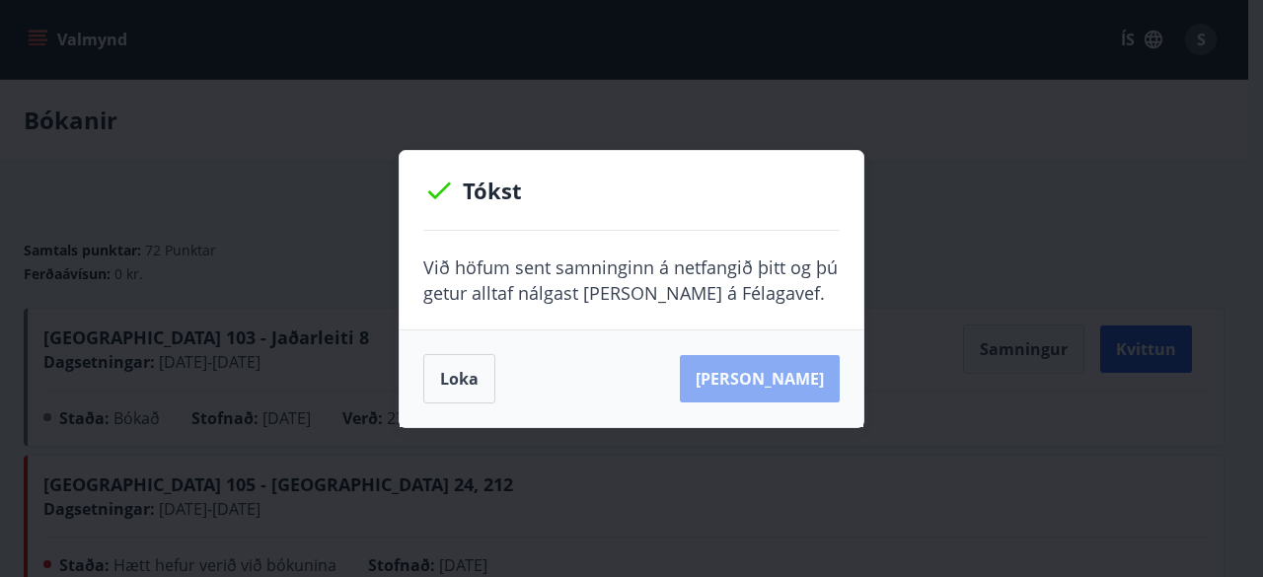
click at [807, 381] on button "Sjá samning" at bounding box center [760, 378] width 160 height 47
